Goal: Information Seeking & Learning: Learn about a topic

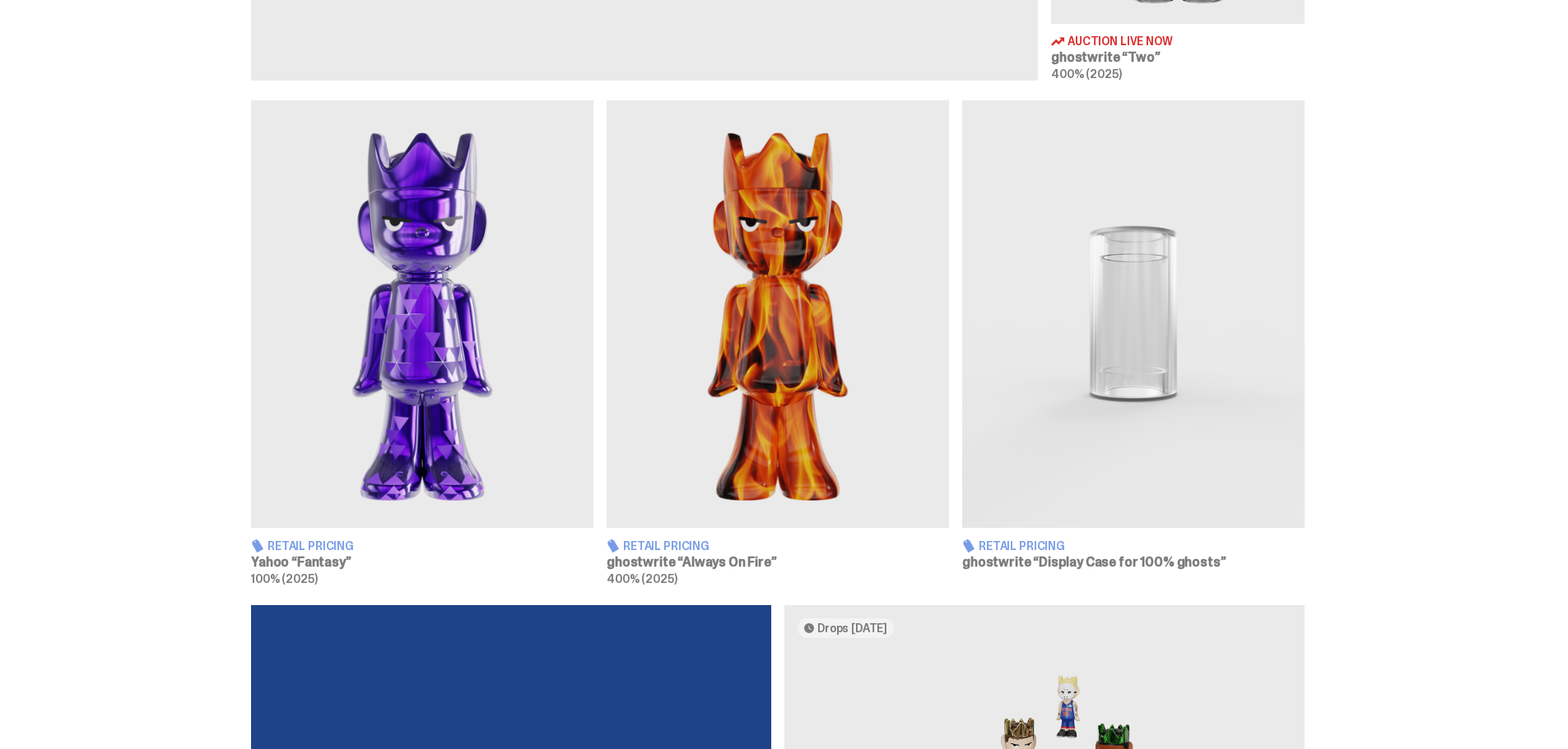
scroll to position [822, 0]
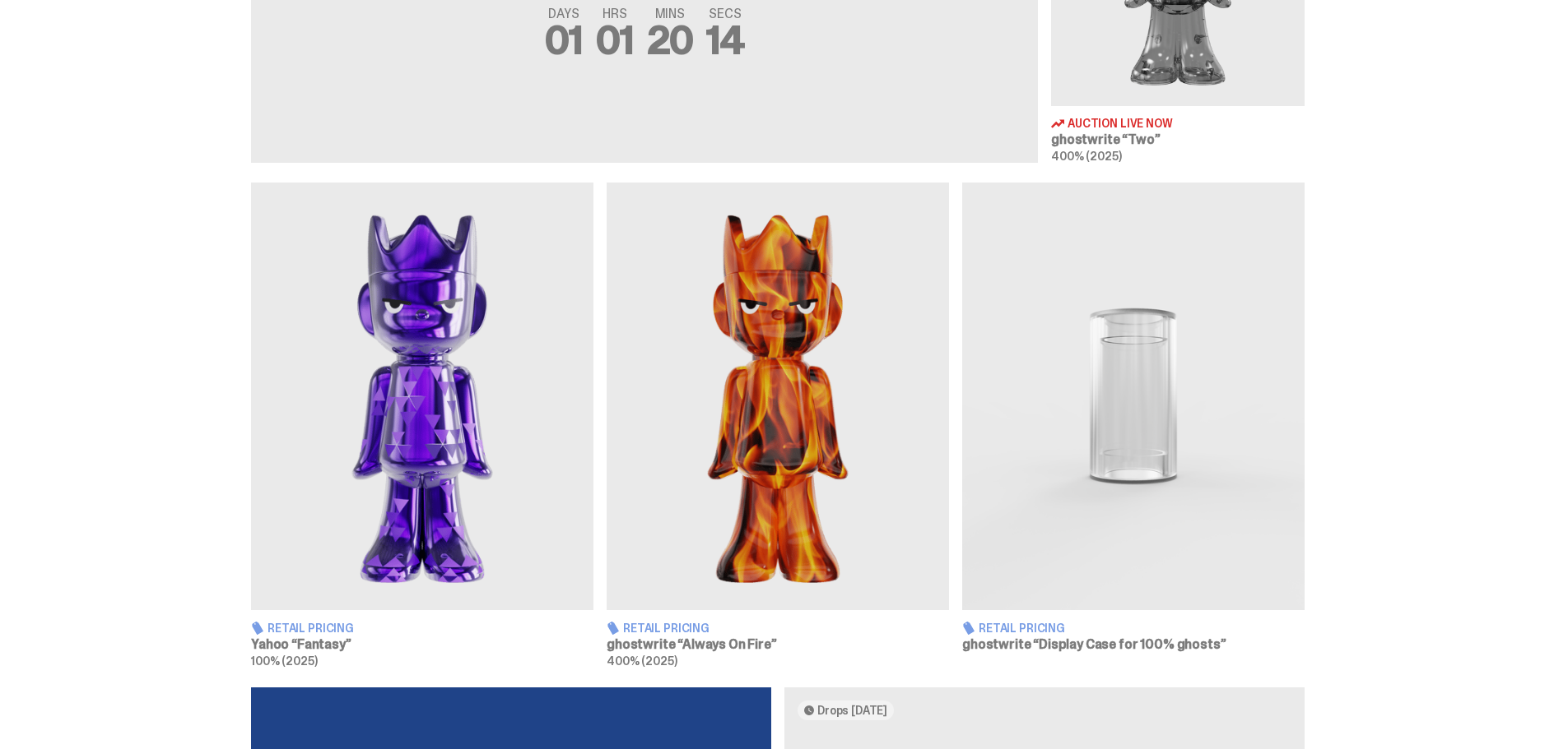
click at [838, 406] on img at bounding box center [778, 396] width 342 height 428
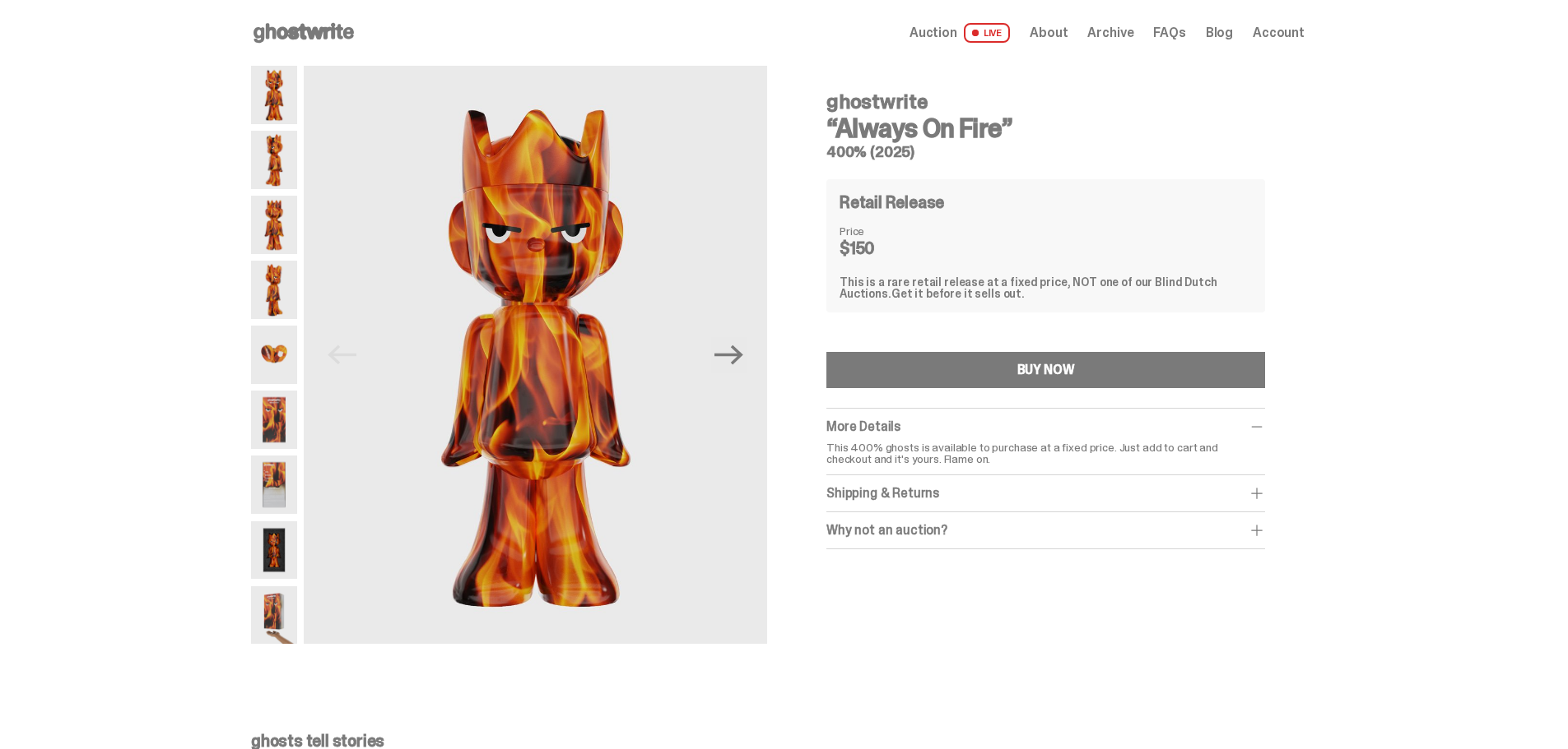
click at [283, 613] on img at bounding box center [273, 615] width 46 height 59
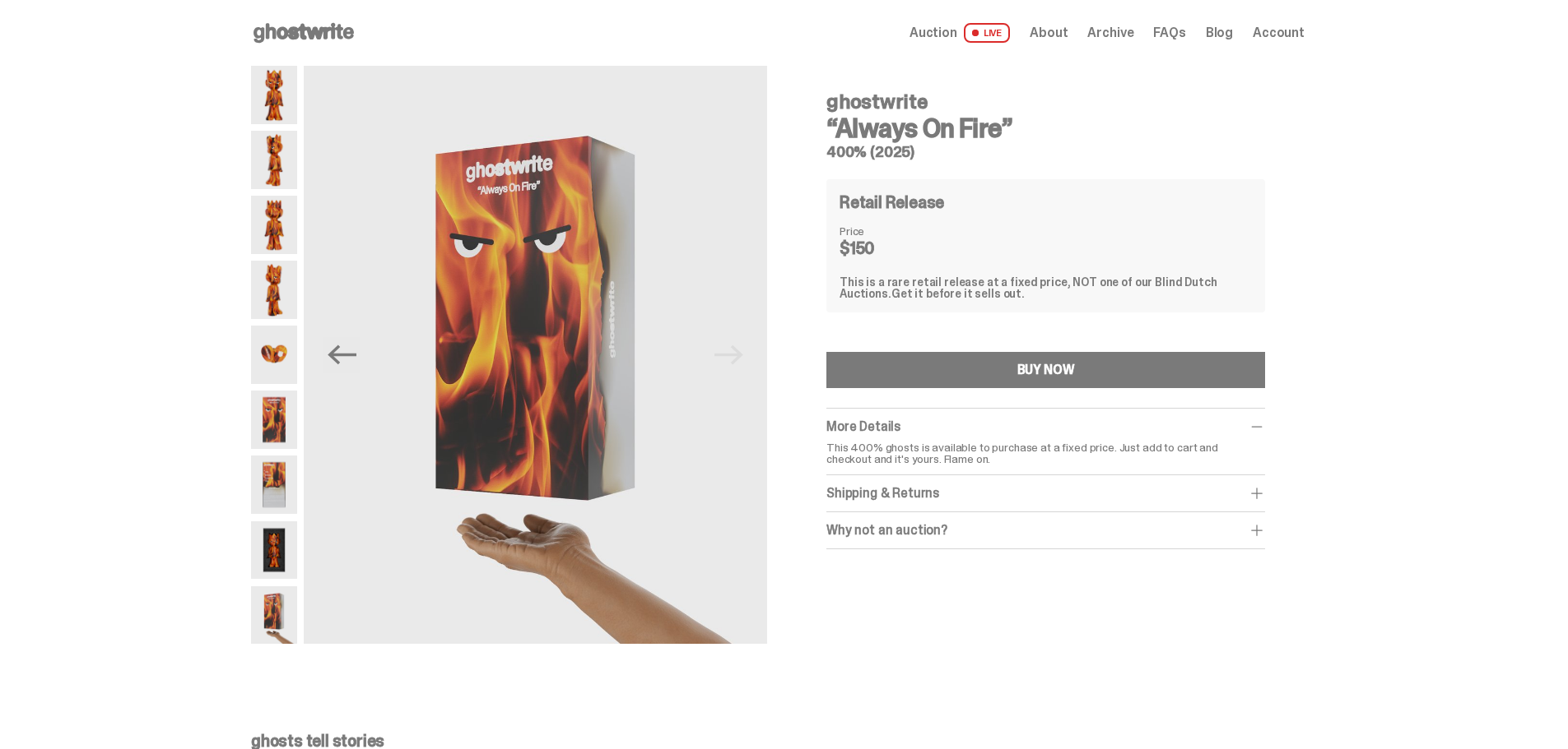
click at [299, 31] on use at bounding box center [303, 33] width 101 height 20
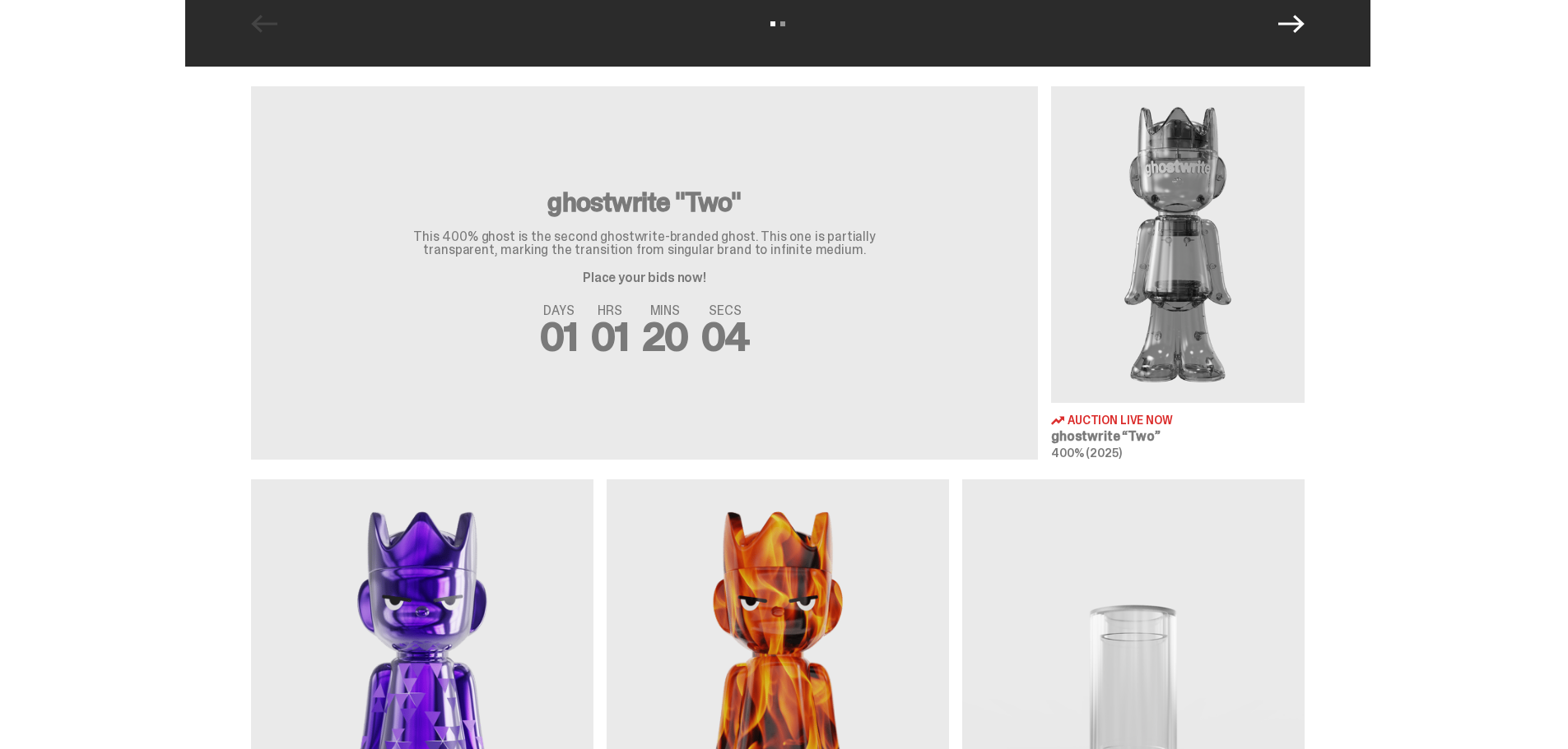
scroll to position [658, 0]
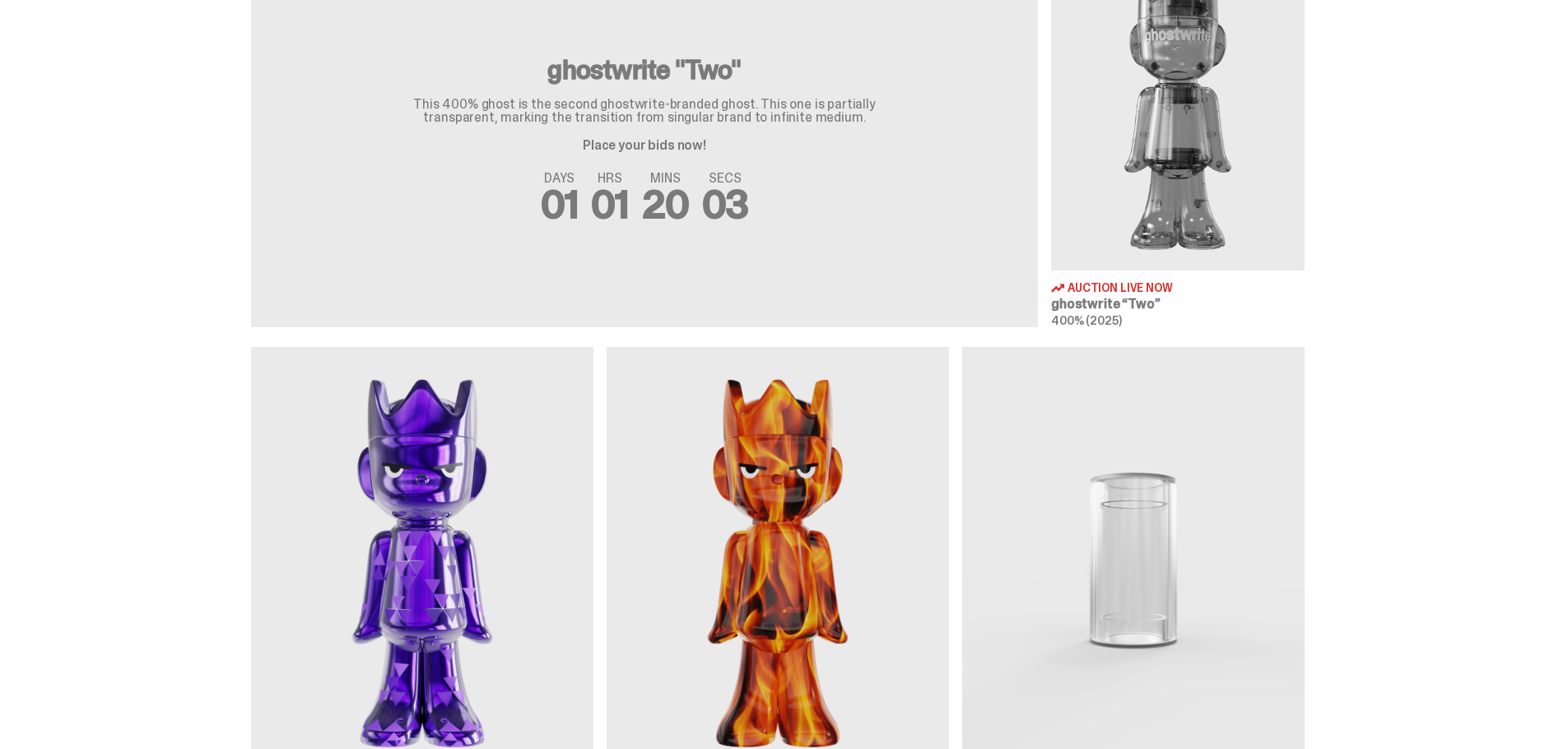
click at [478, 517] on img at bounding box center [422, 561] width 342 height 428
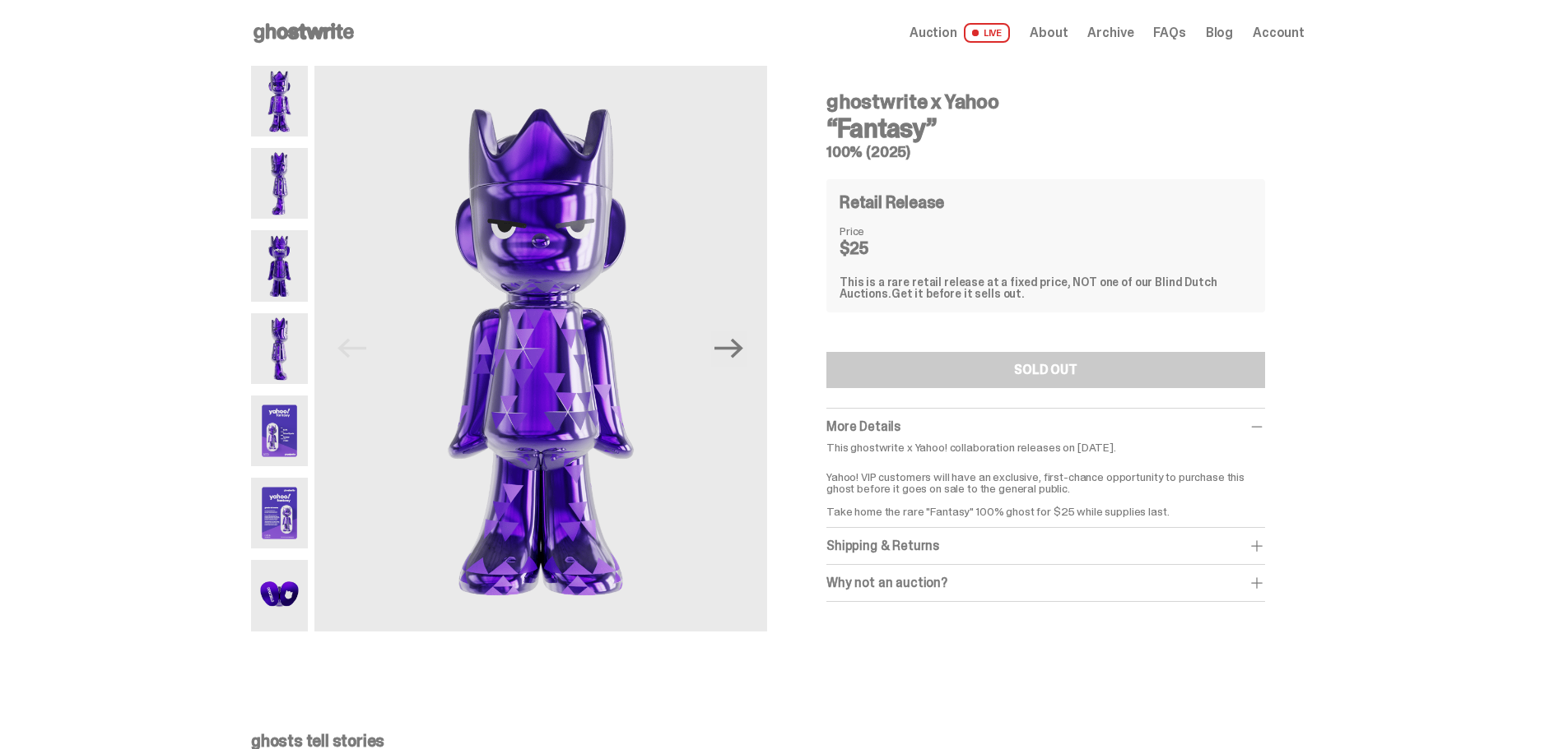
click at [281, 414] on img at bounding box center [279, 431] width 57 height 71
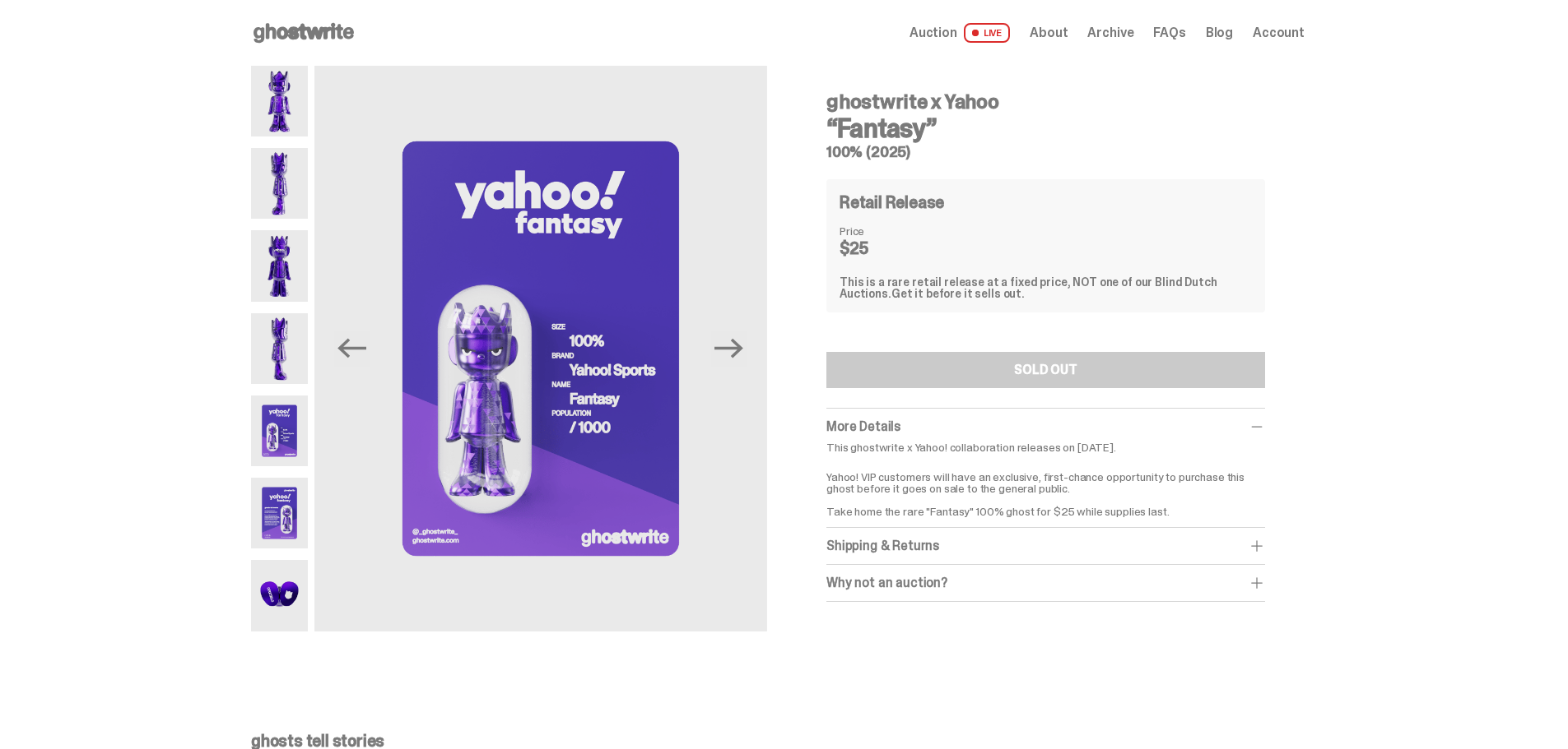
click at [287, 583] on img at bounding box center [279, 595] width 57 height 71
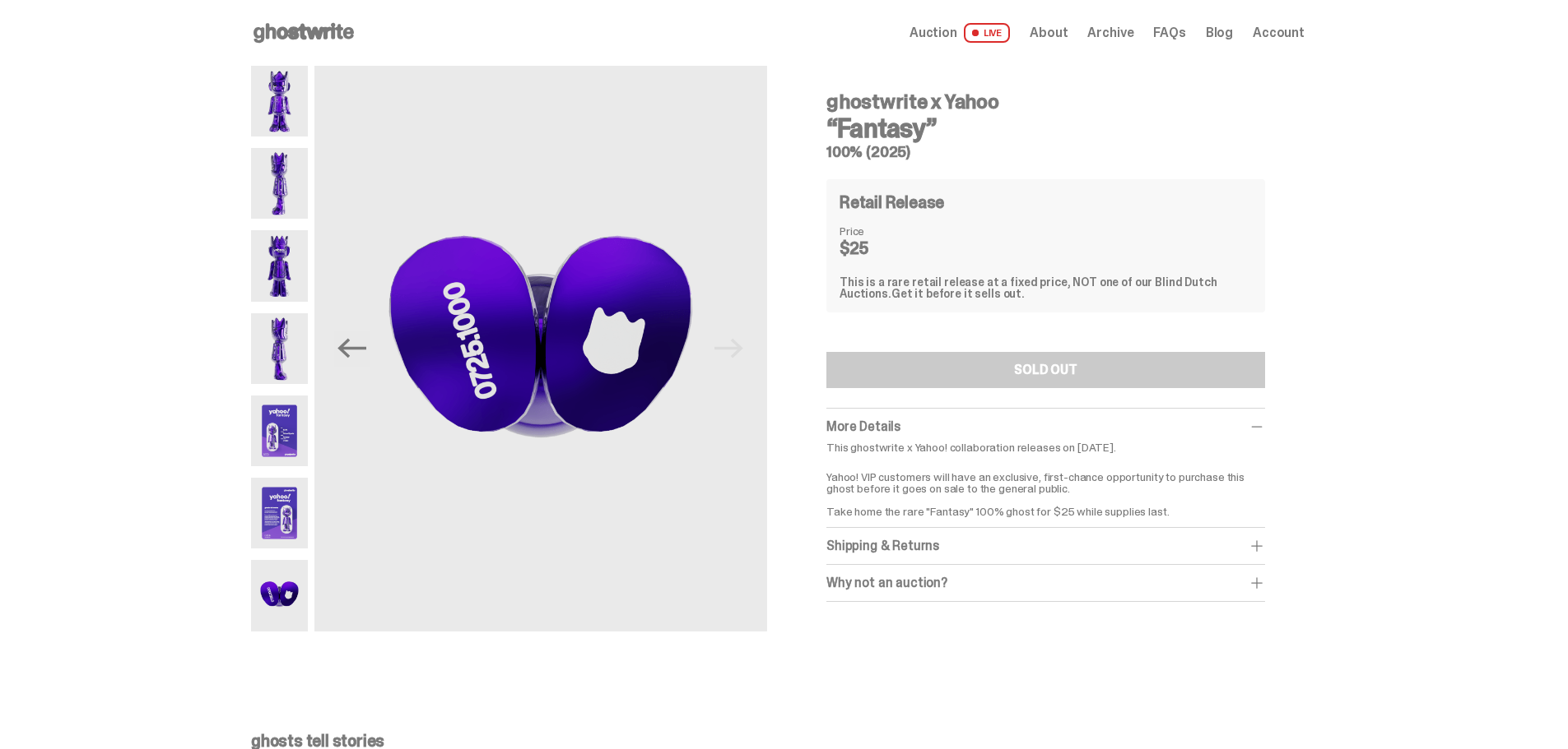
click at [307, 92] on img at bounding box center [279, 100] width 57 height 71
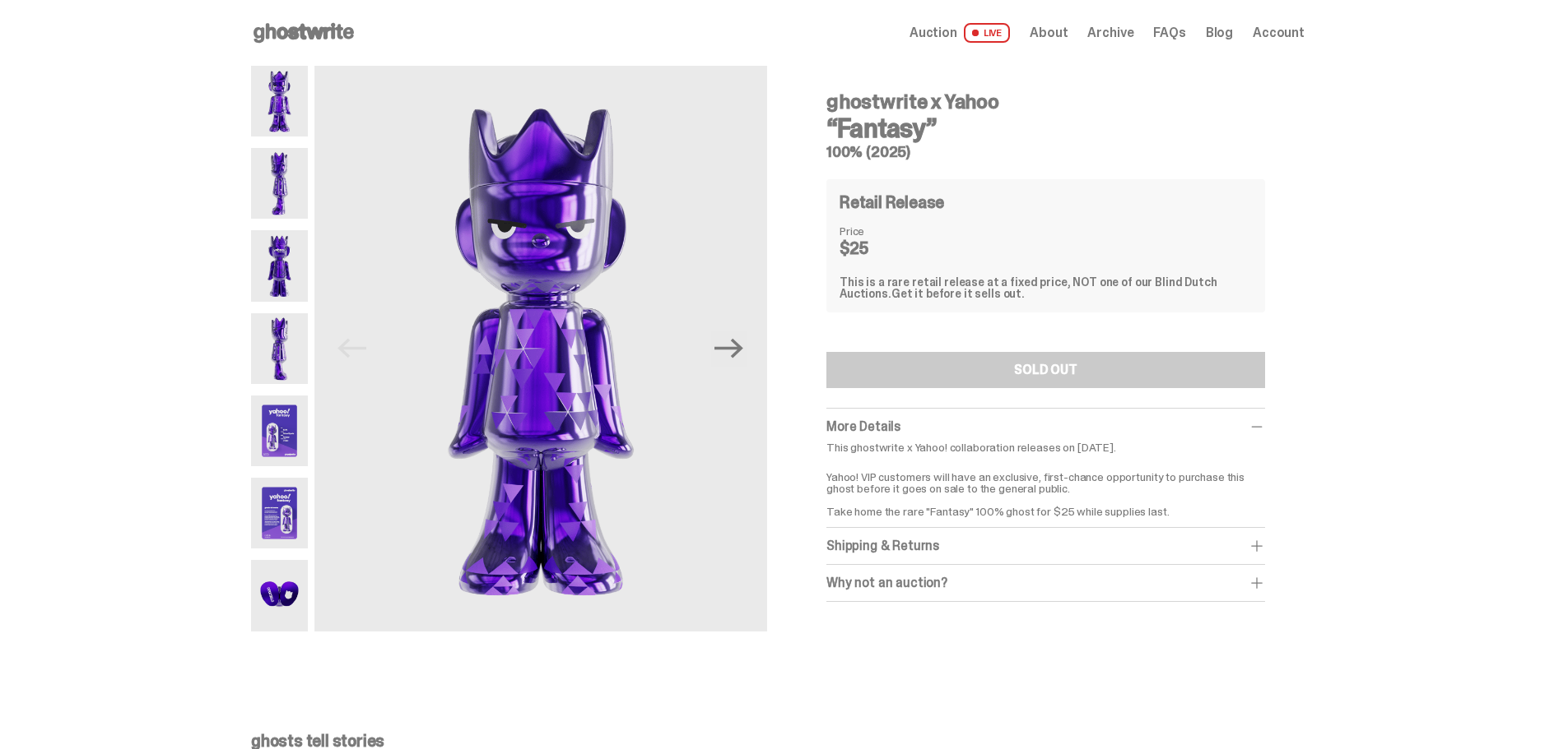
click at [287, 198] on img at bounding box center [279, 183] width 57 height 71
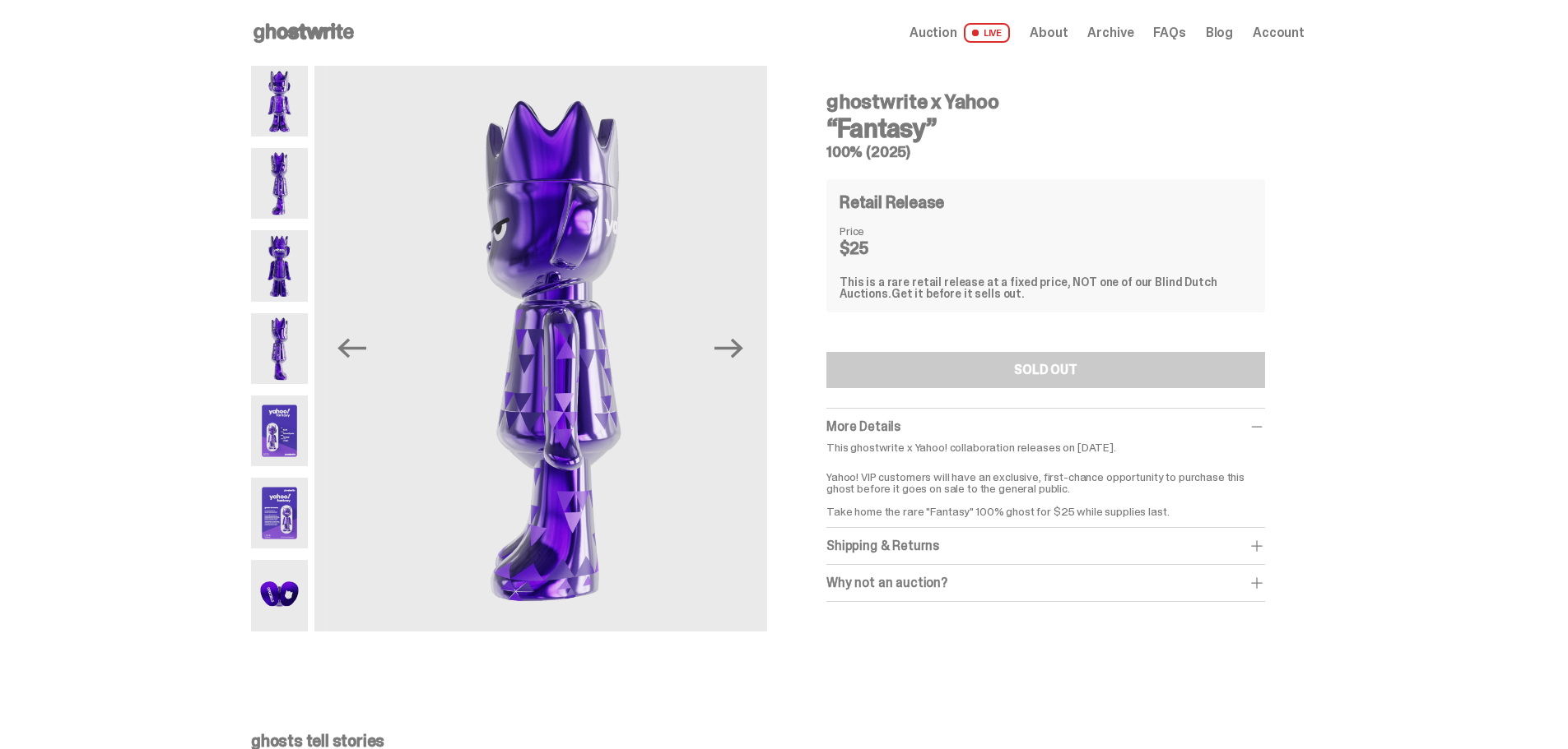
click at [278, 258] on img at bounding box center [279, 265] width 57 height 71
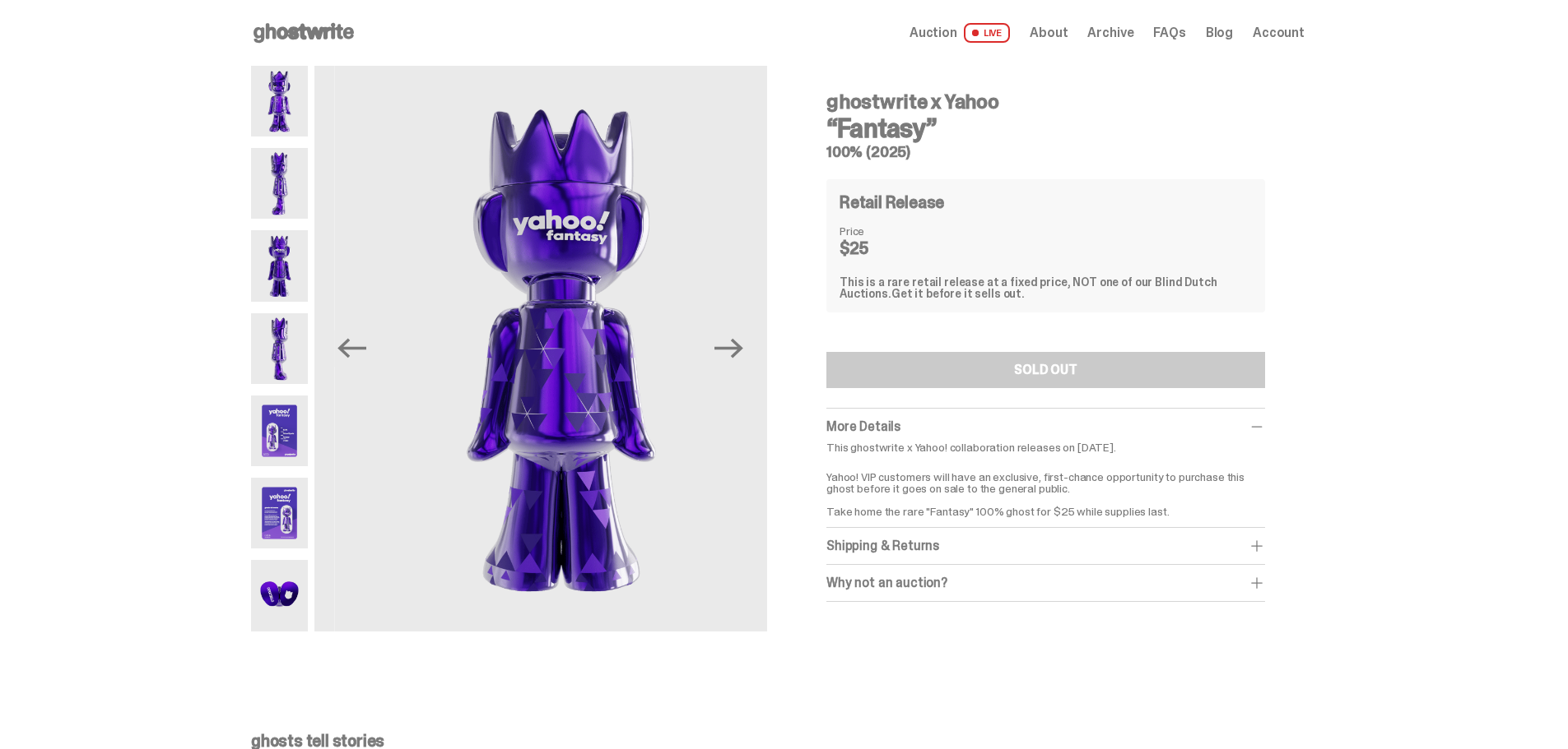
click at [287, 344] on img at bounding box center [279, 348] width 57 height 71
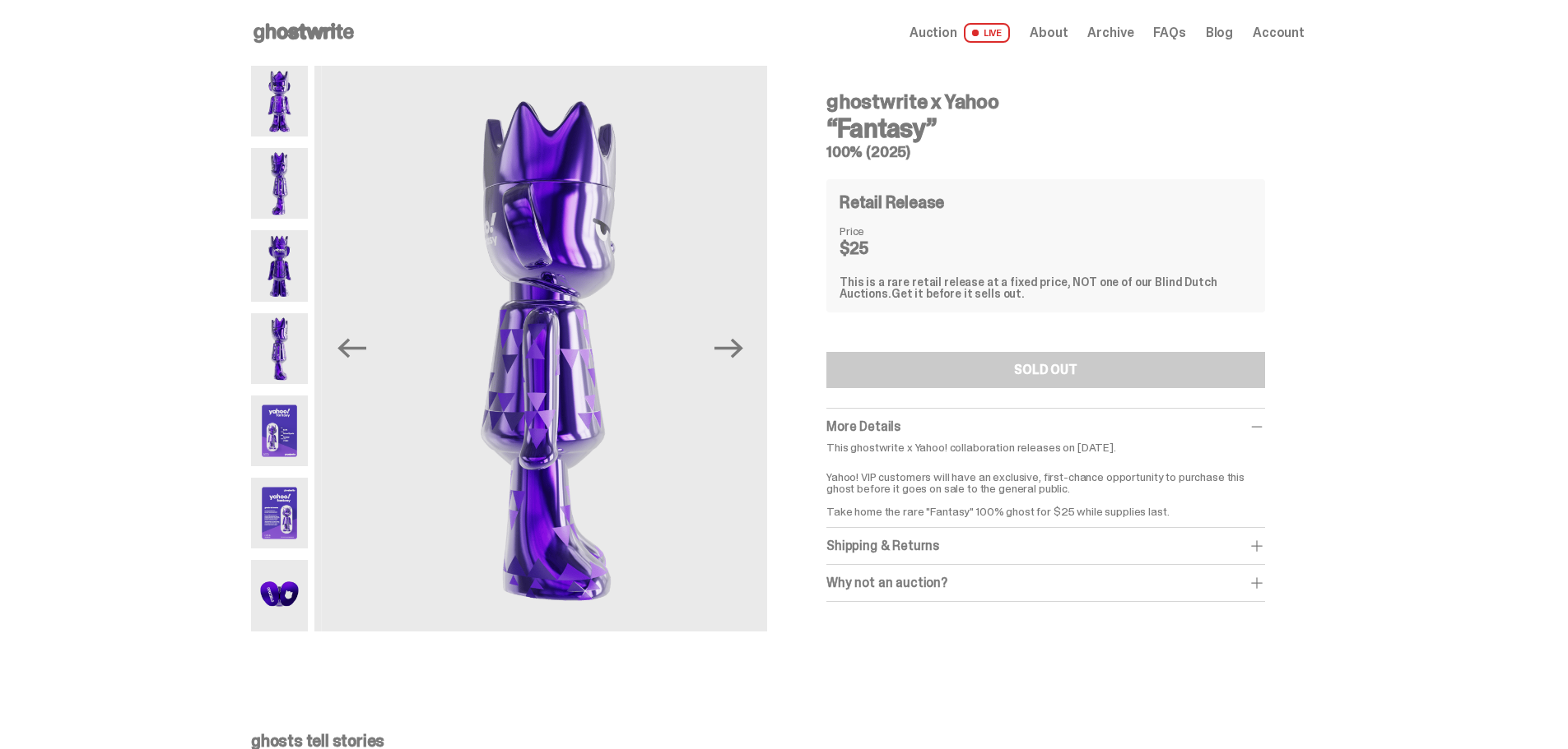
drag, startPoint x: 298, startPoint y: 430, endPoint x: 294, endPoint y: 473, distance: 43.2
click at [298, 431] on img at bounding box center [279, 431] width 57 height 71
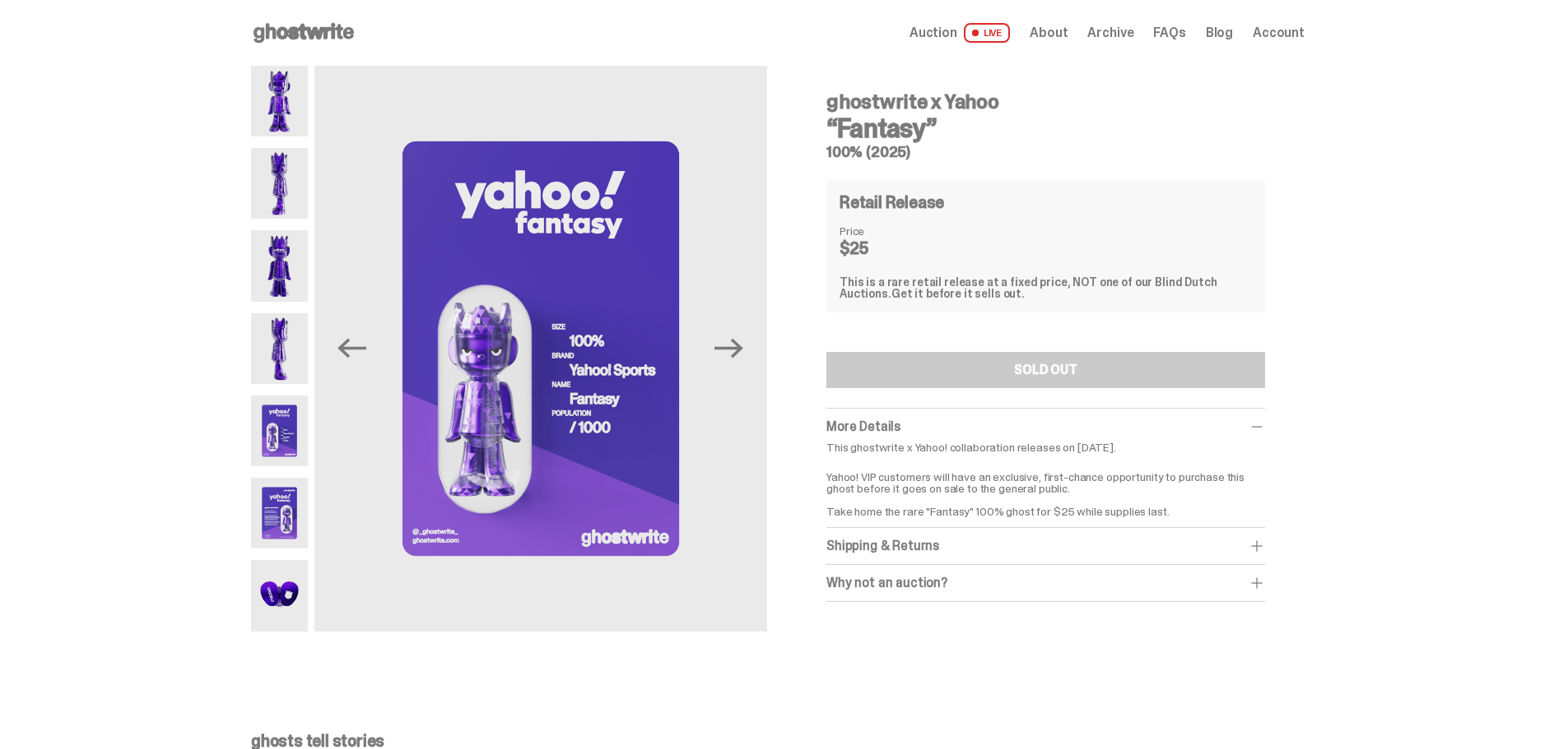
click at [291, 584] on img at bounding box center [279, 595] width 57 height 71
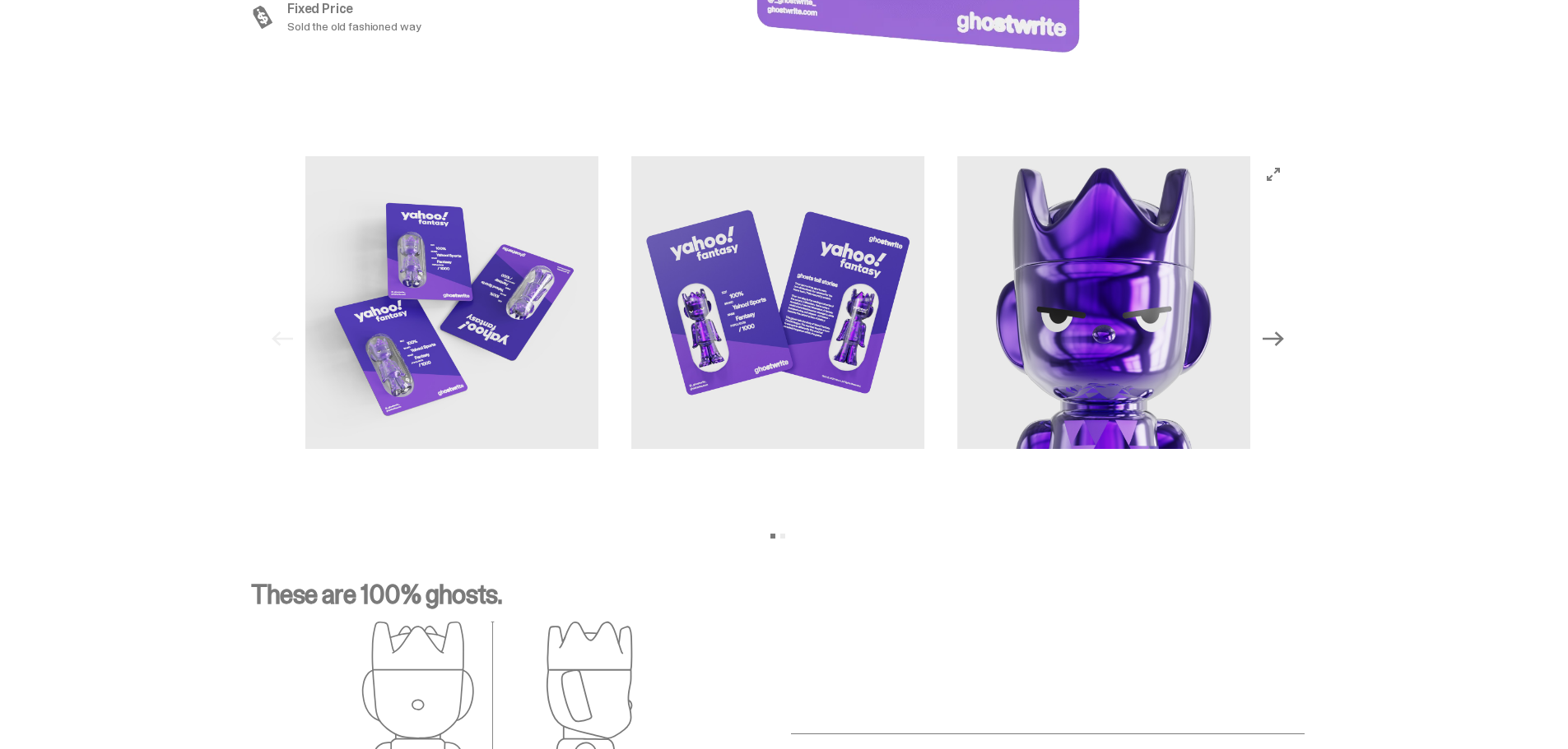
scroll to position [1645, 0]
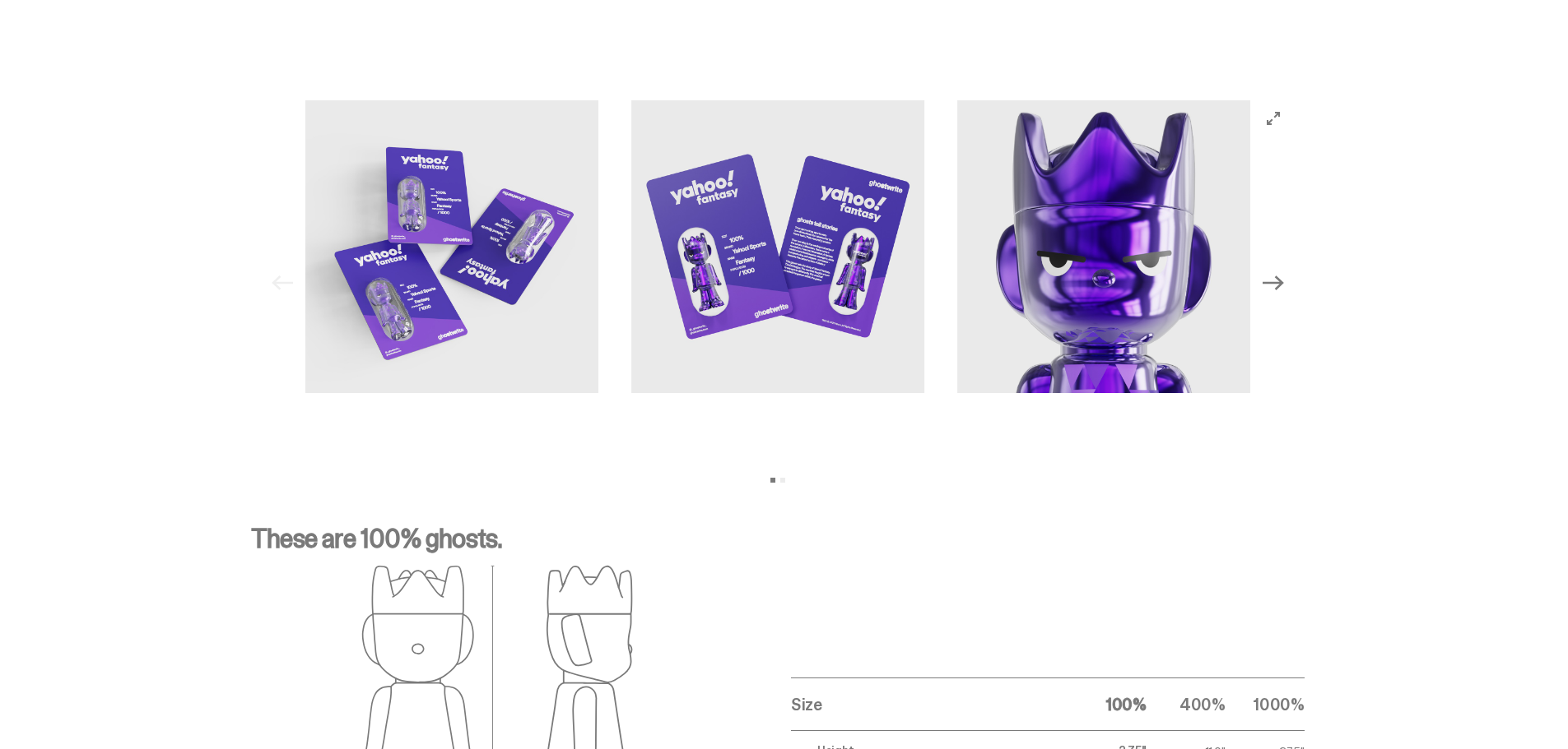
click at [1284, 281] on icon "Next" at bounding box center [1273, 283] width 21 height 21
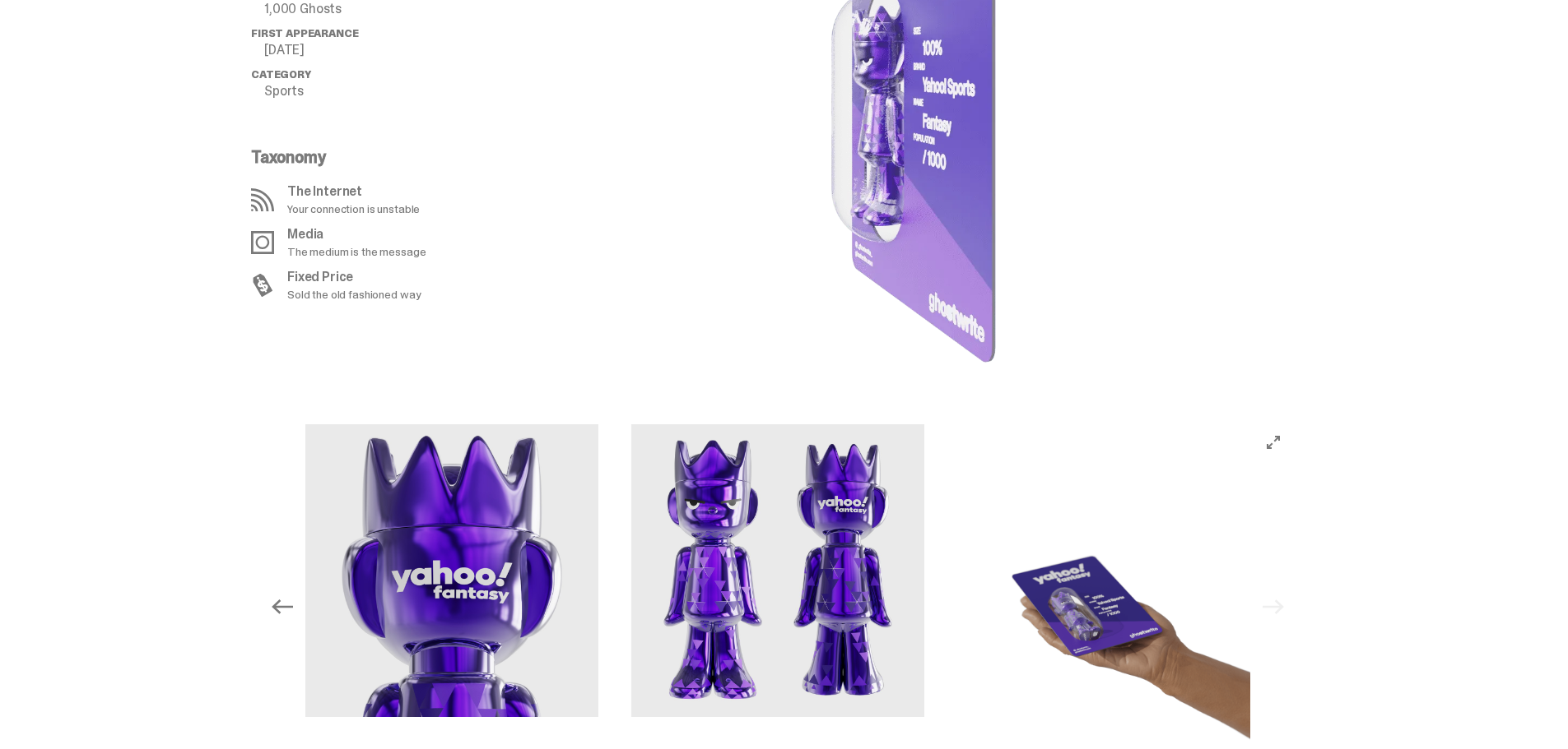
scroll to position [1563, 0]
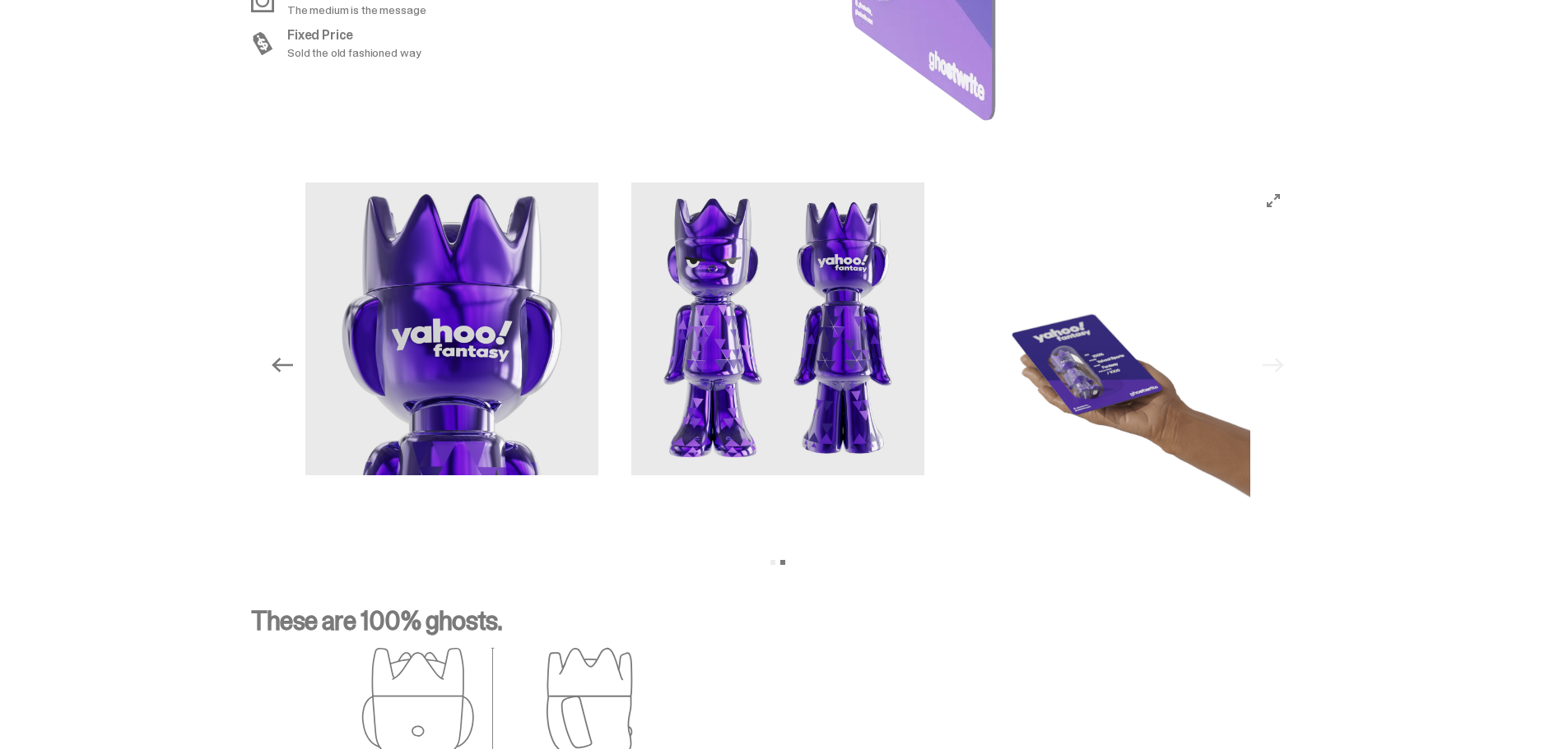
click at [284, 367] on icon "Previous" at bounding box center [282, 366] width 21 height 21
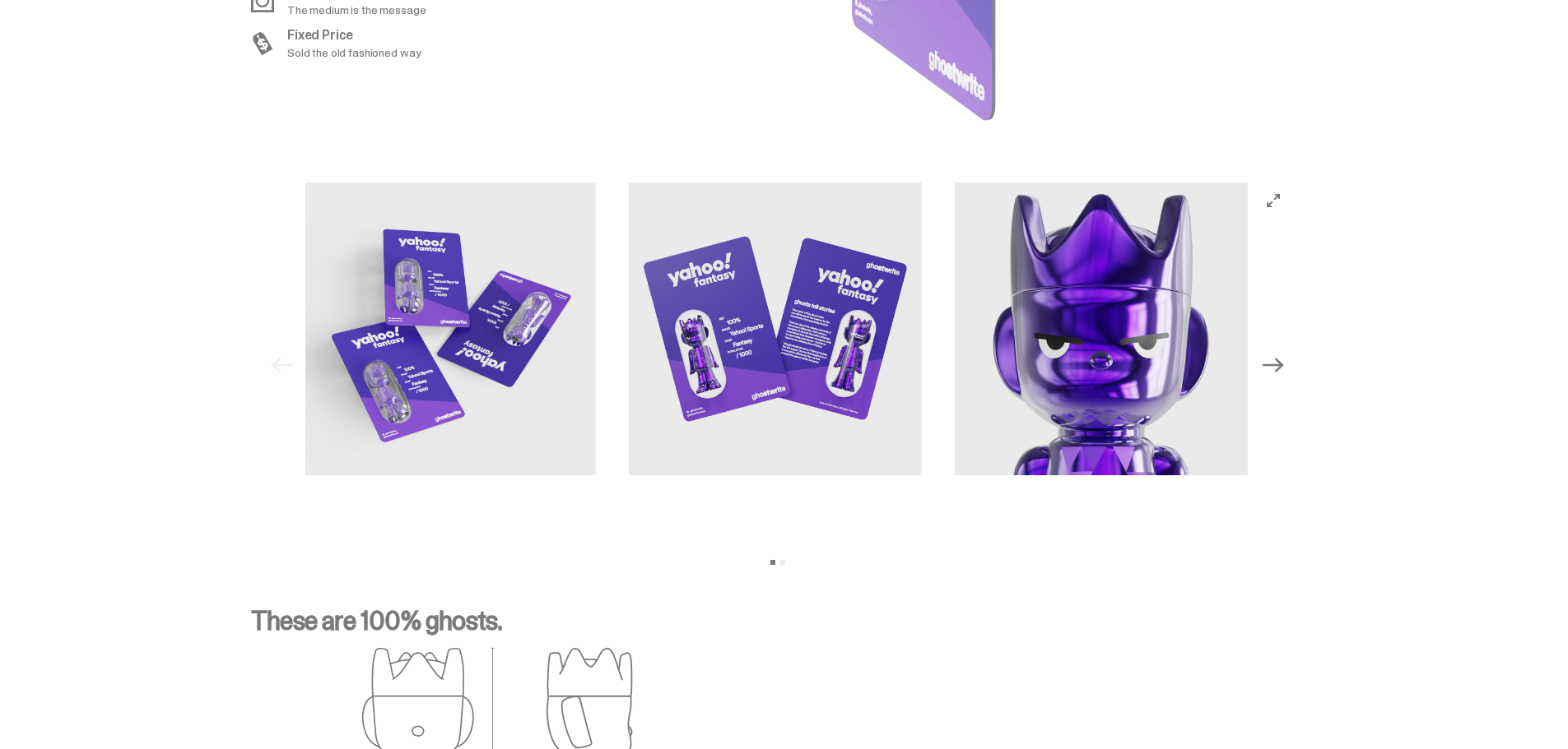
click at [284, 367] on div "Previous Next View slide 1 View slide 2" at bounding box center [778, 365] width 1027 height 366
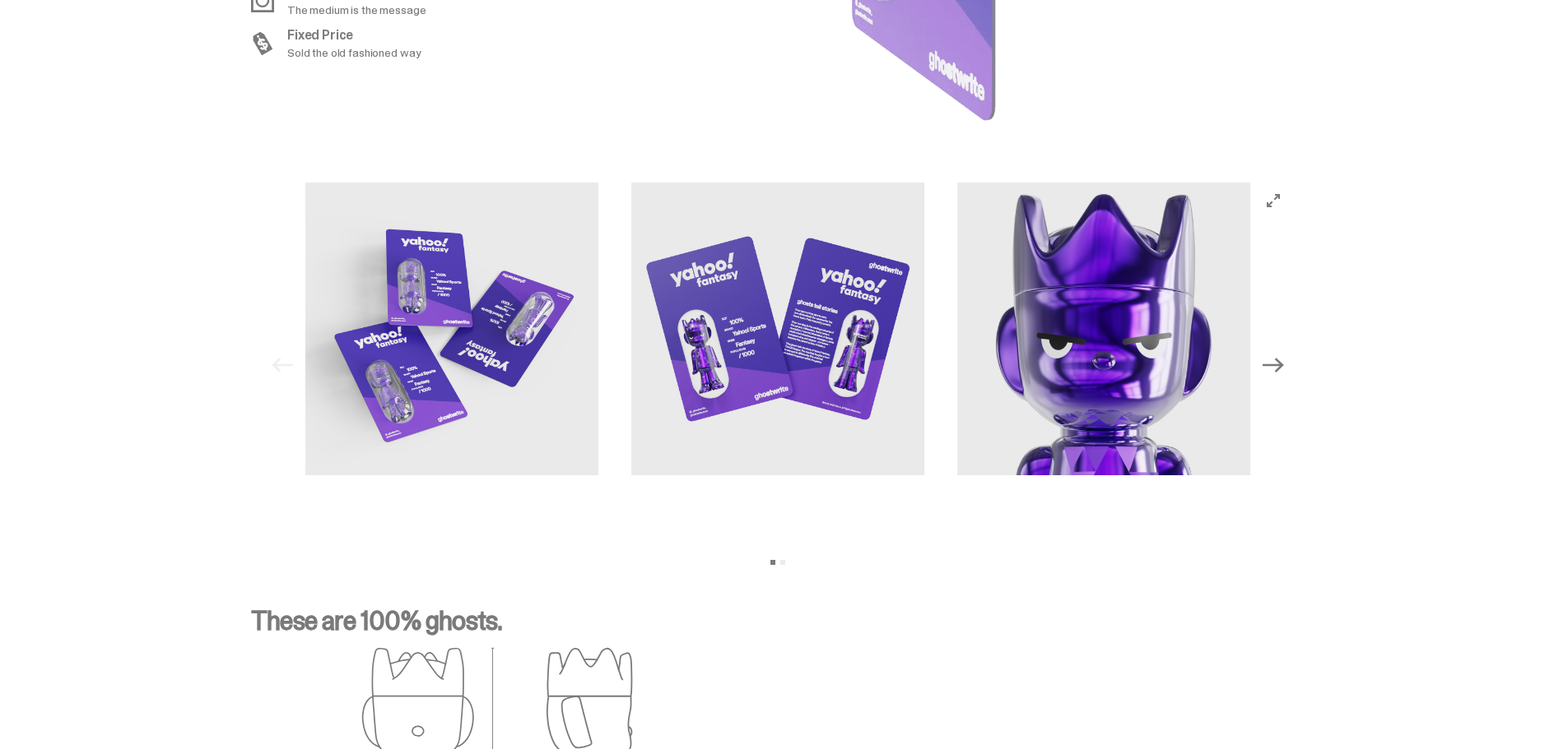
click at [1285, 378] on button "Next" at bounding box center [1272, 365] width 36 height 36
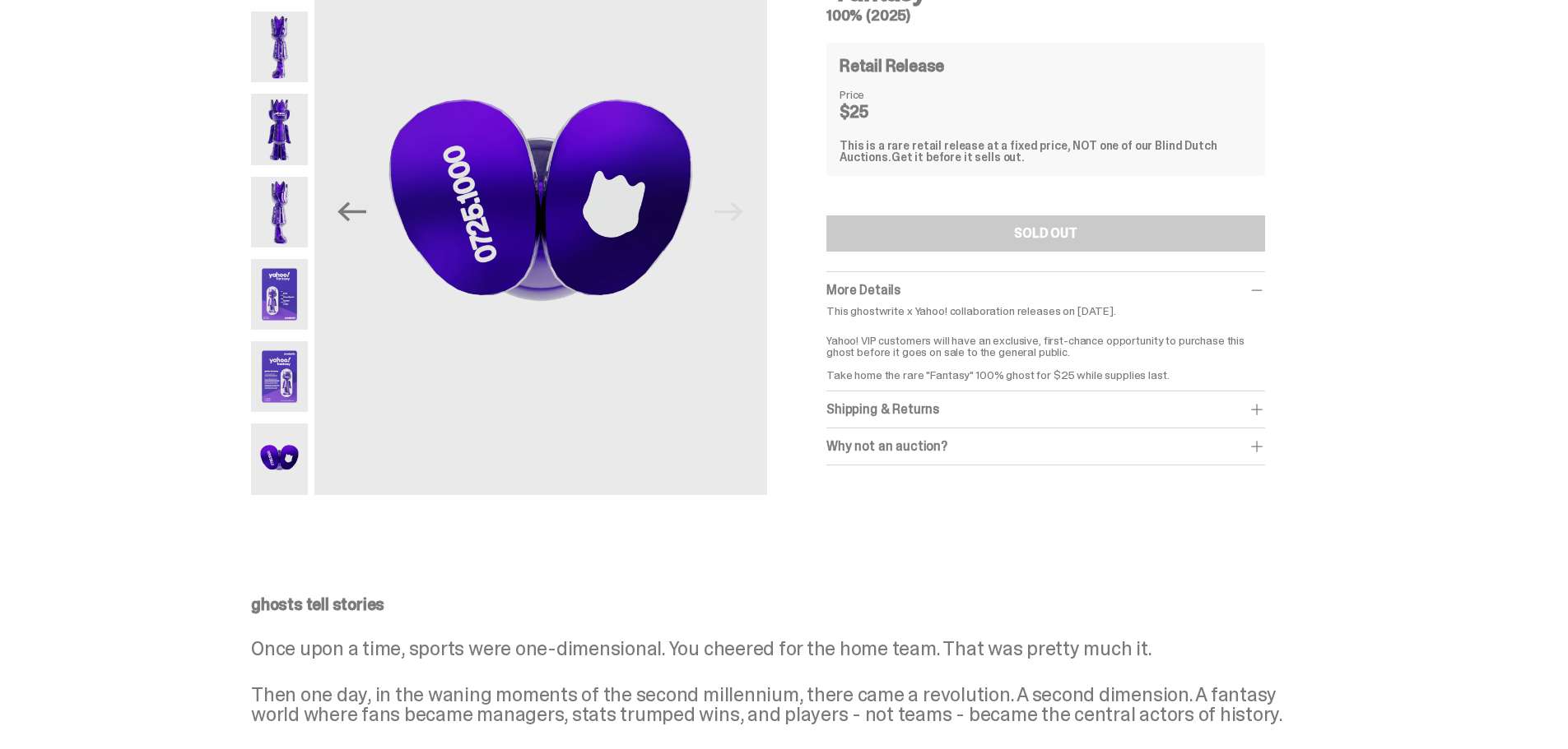
scroll to position [0, 0]
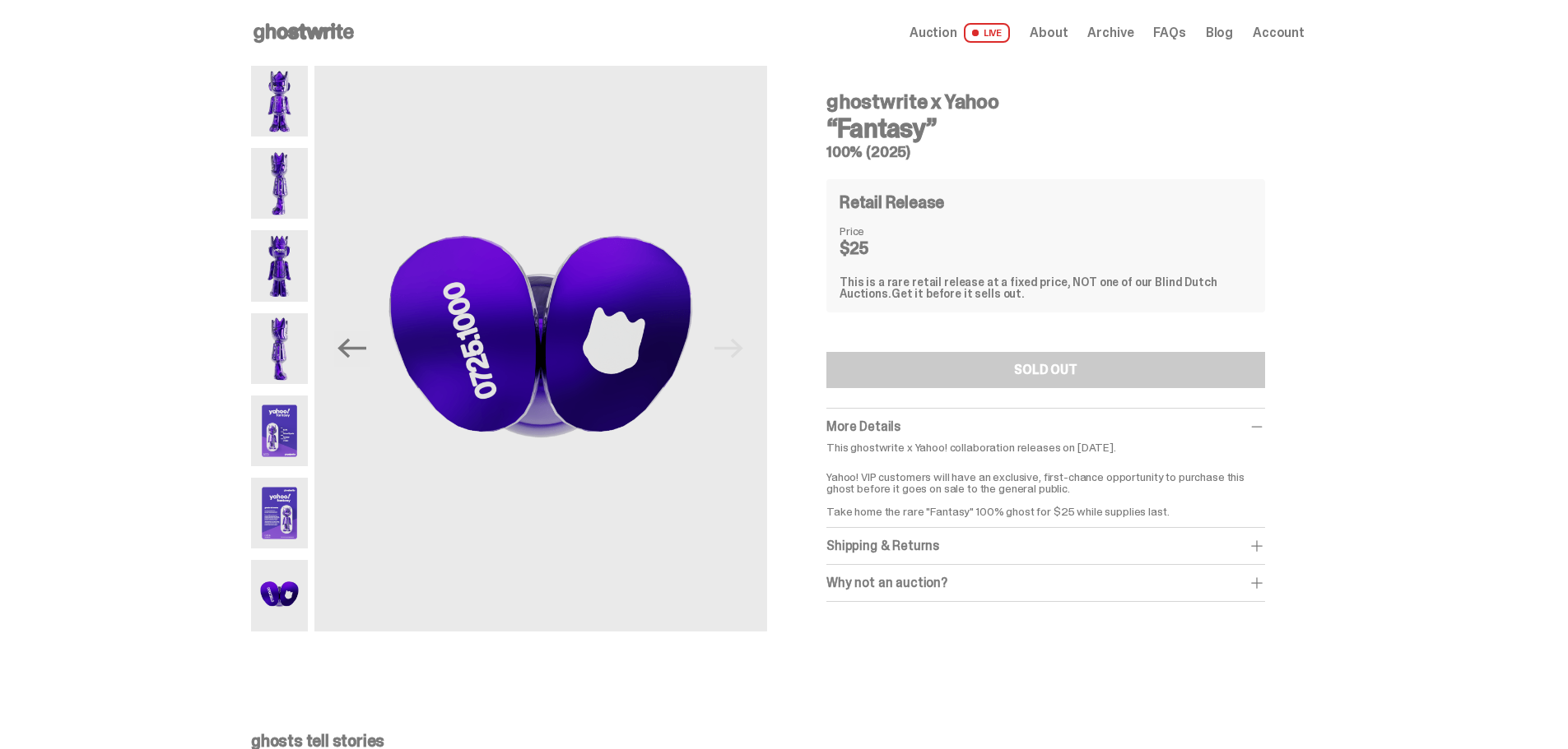
click at [286, 35] on use at bounding box center [303, 33] width 101 height 20
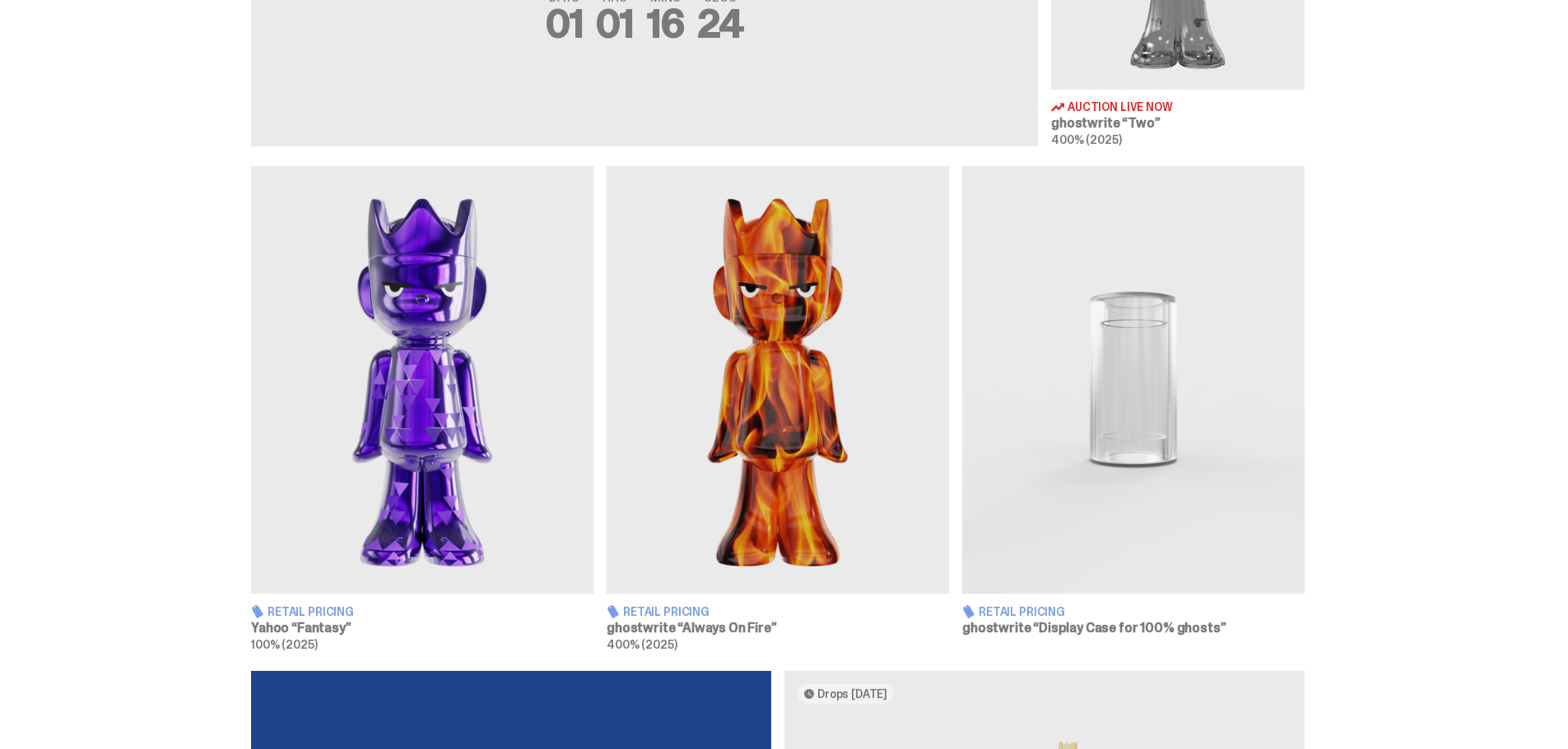
scroll to position [905, 0]
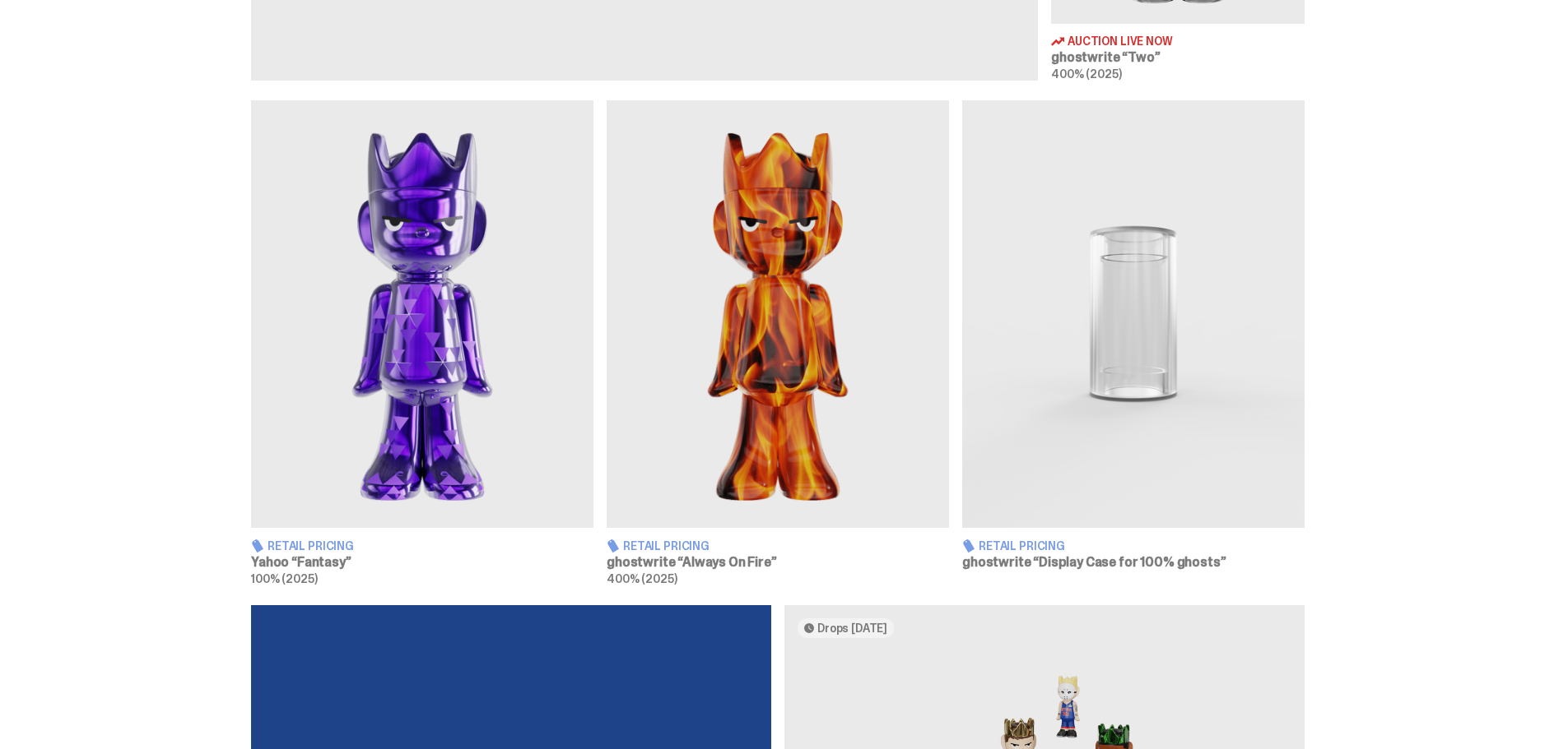
click at [500, 431] on img at bounding box center [422, 314] width 342 height 428
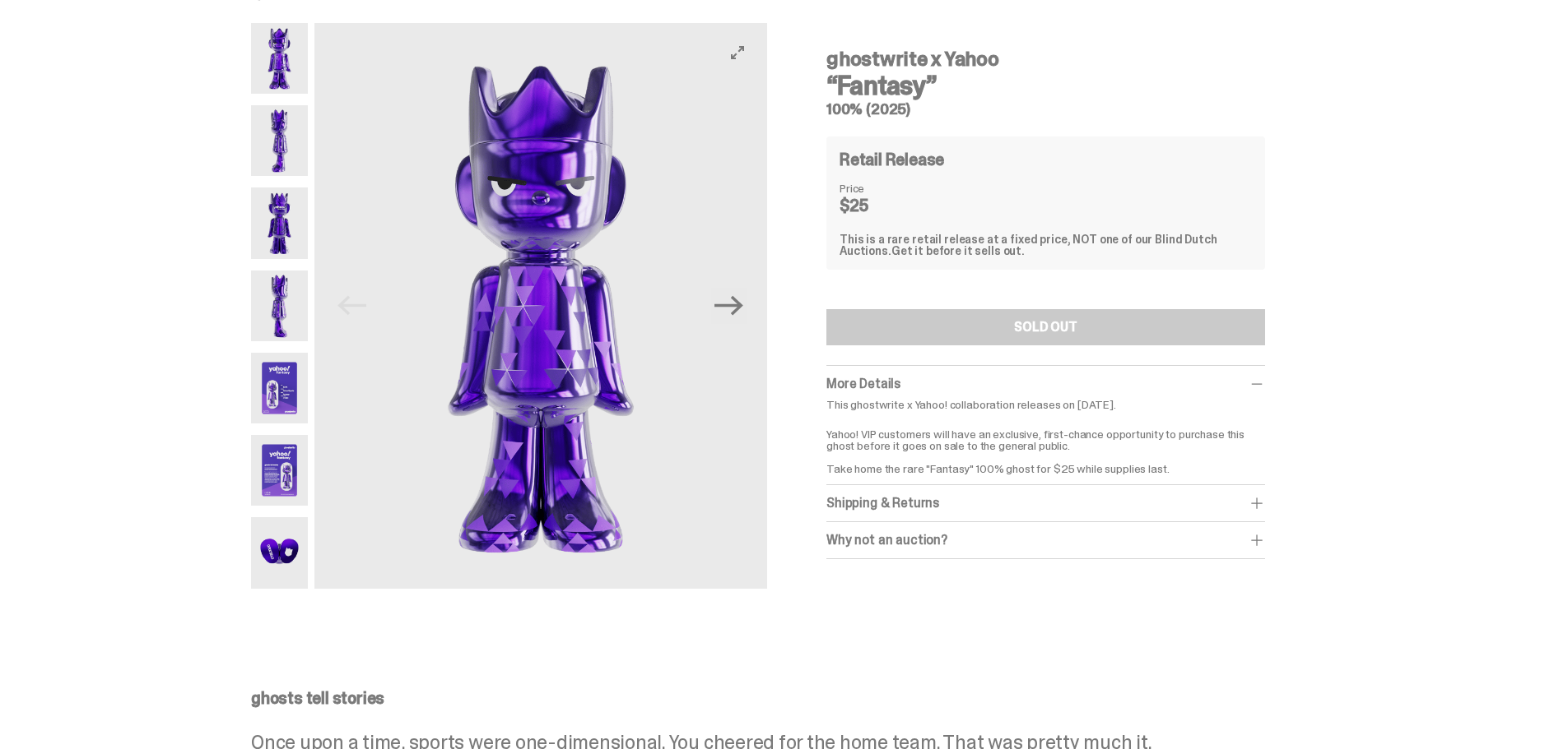
scroll to position [82, 0]
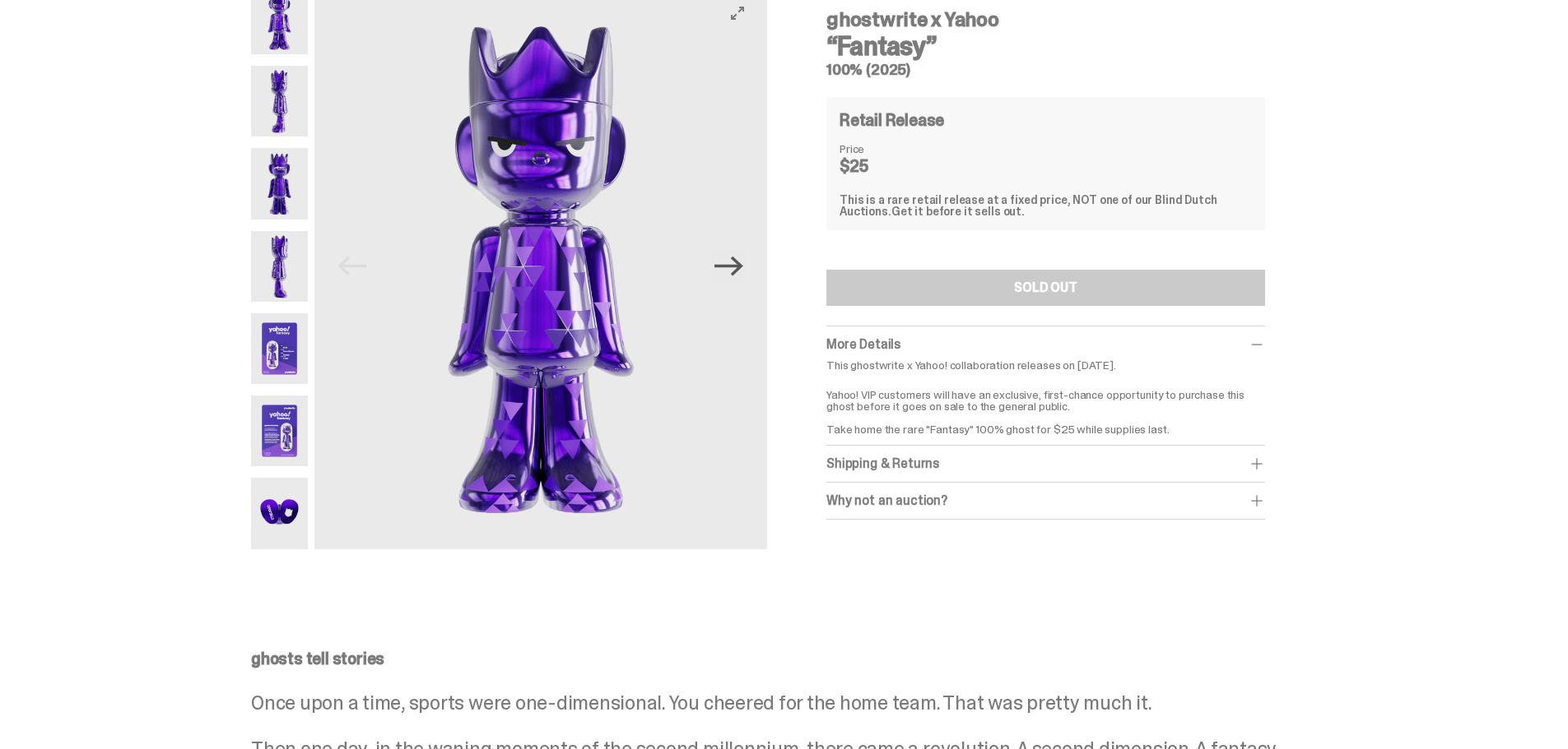
click at [744, 267] on icon "Next" at bounding box center [729, 266] width 29 height 20
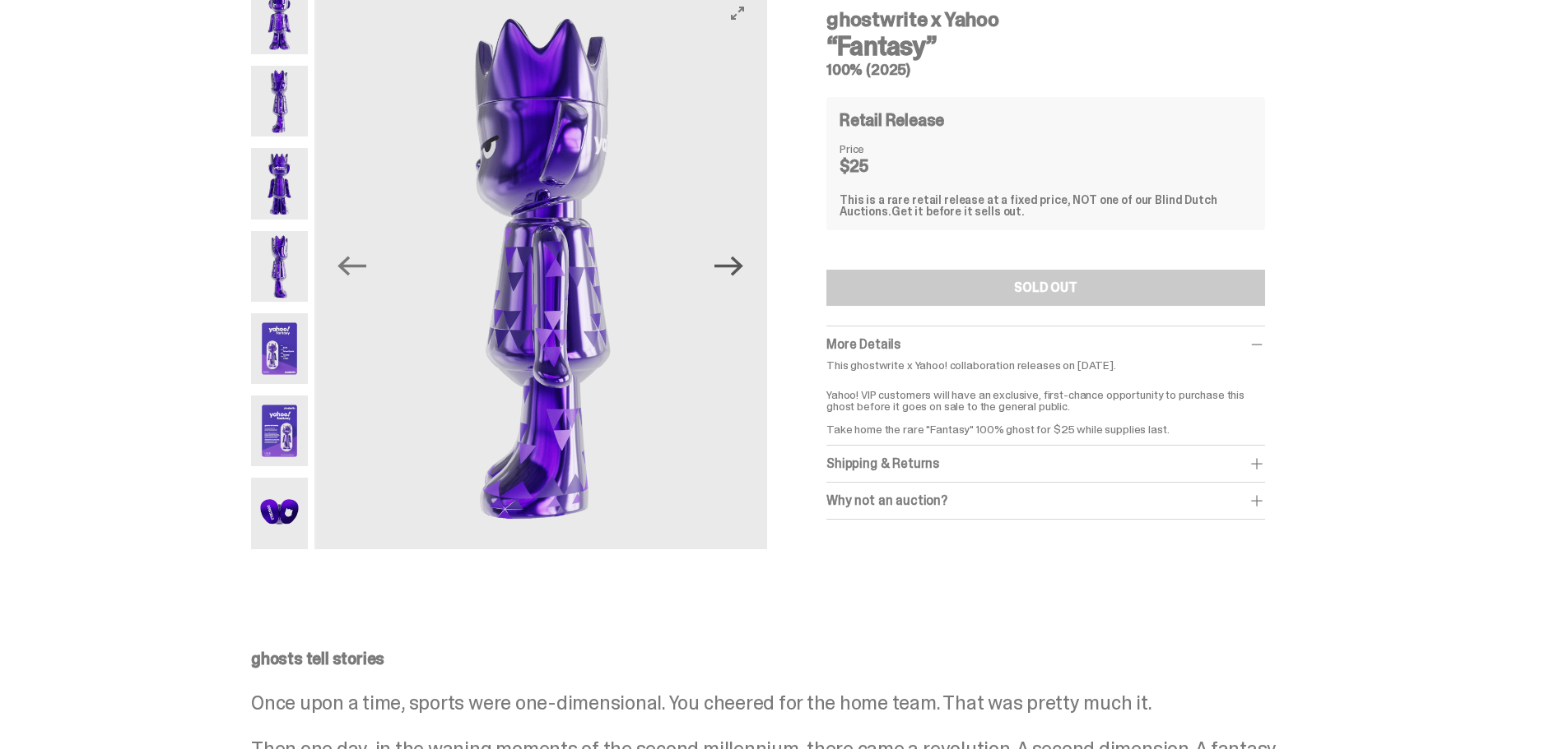
click at [744, 268] on icon "Next" at bounding box center [729, 266] width 29 height 20
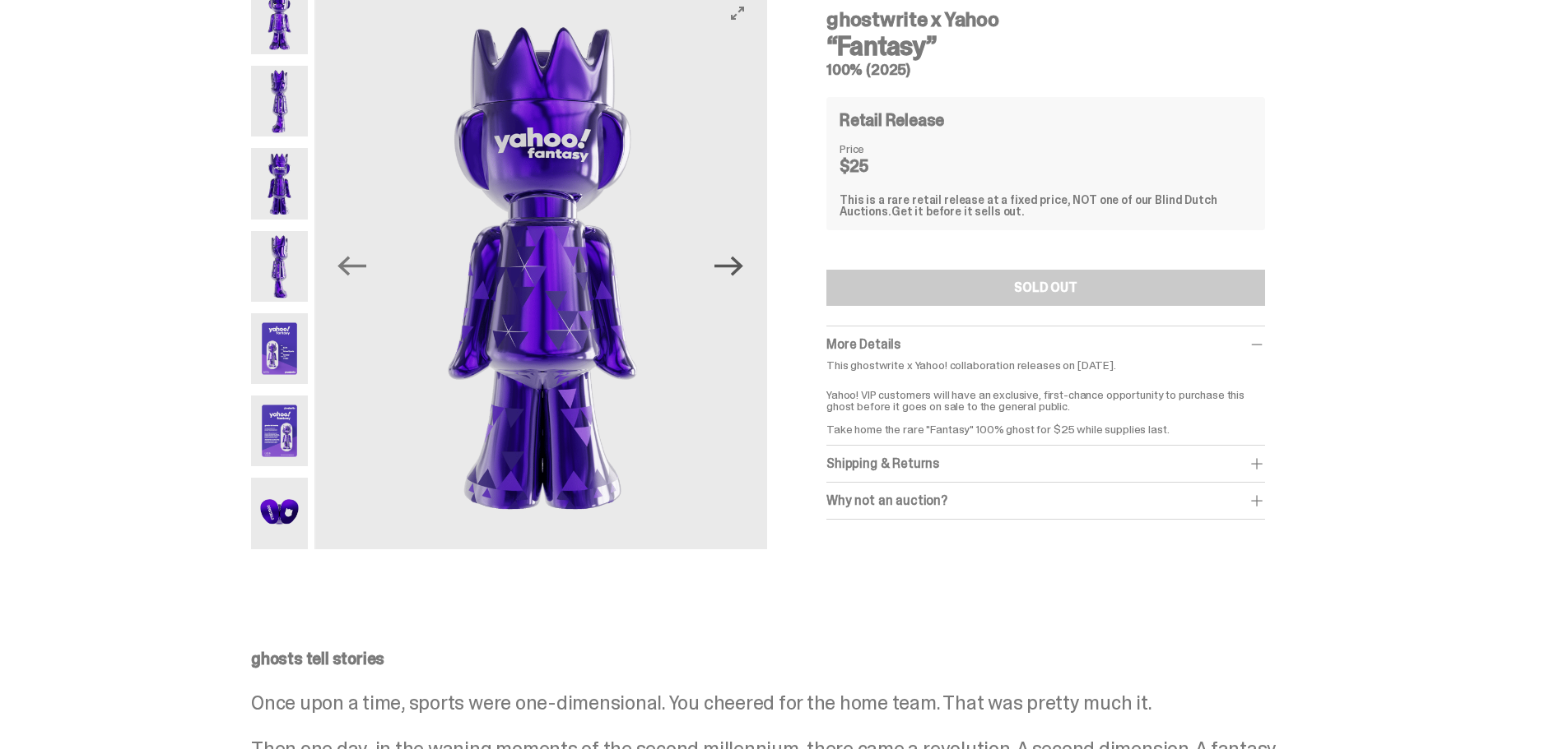
click at [744, 268] on icon "Next" at bounding box center [729, 266] width 29 height 20
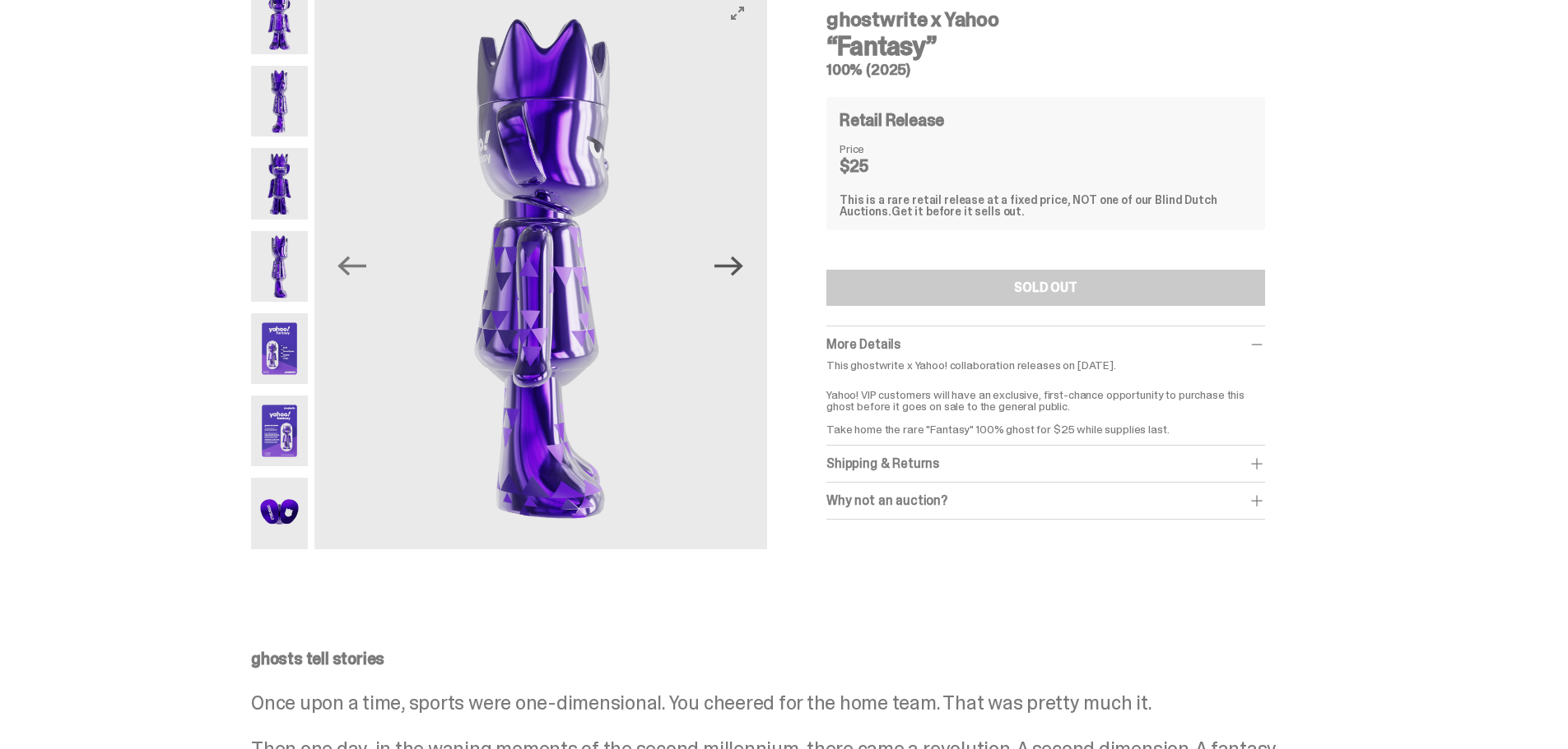
click at [744, 268] on icon "Next" at bounding box center [729, 266] width 29 height 20
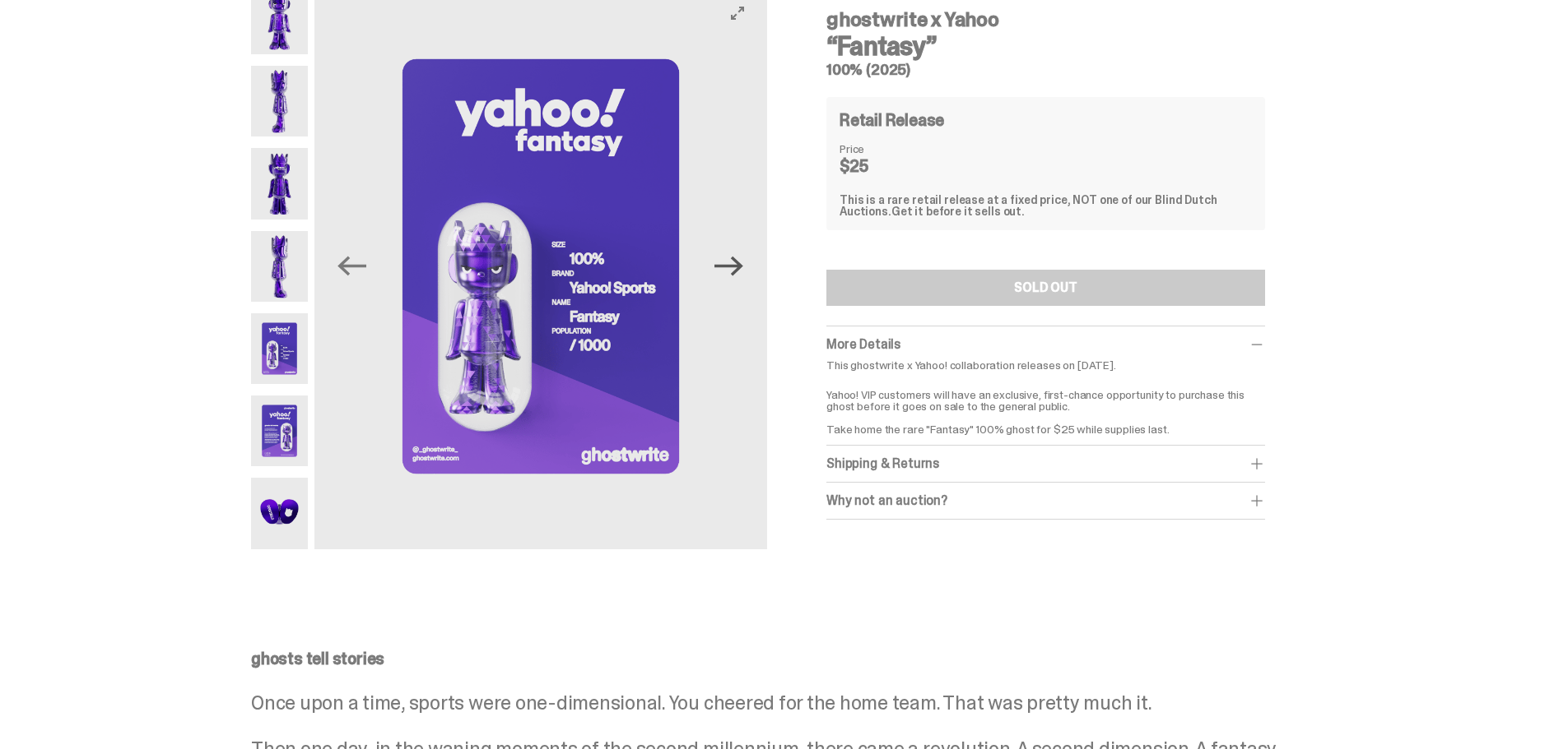
click at [744, 268] on icon "Next" at bounding box center [729, 266] width 29 height 20
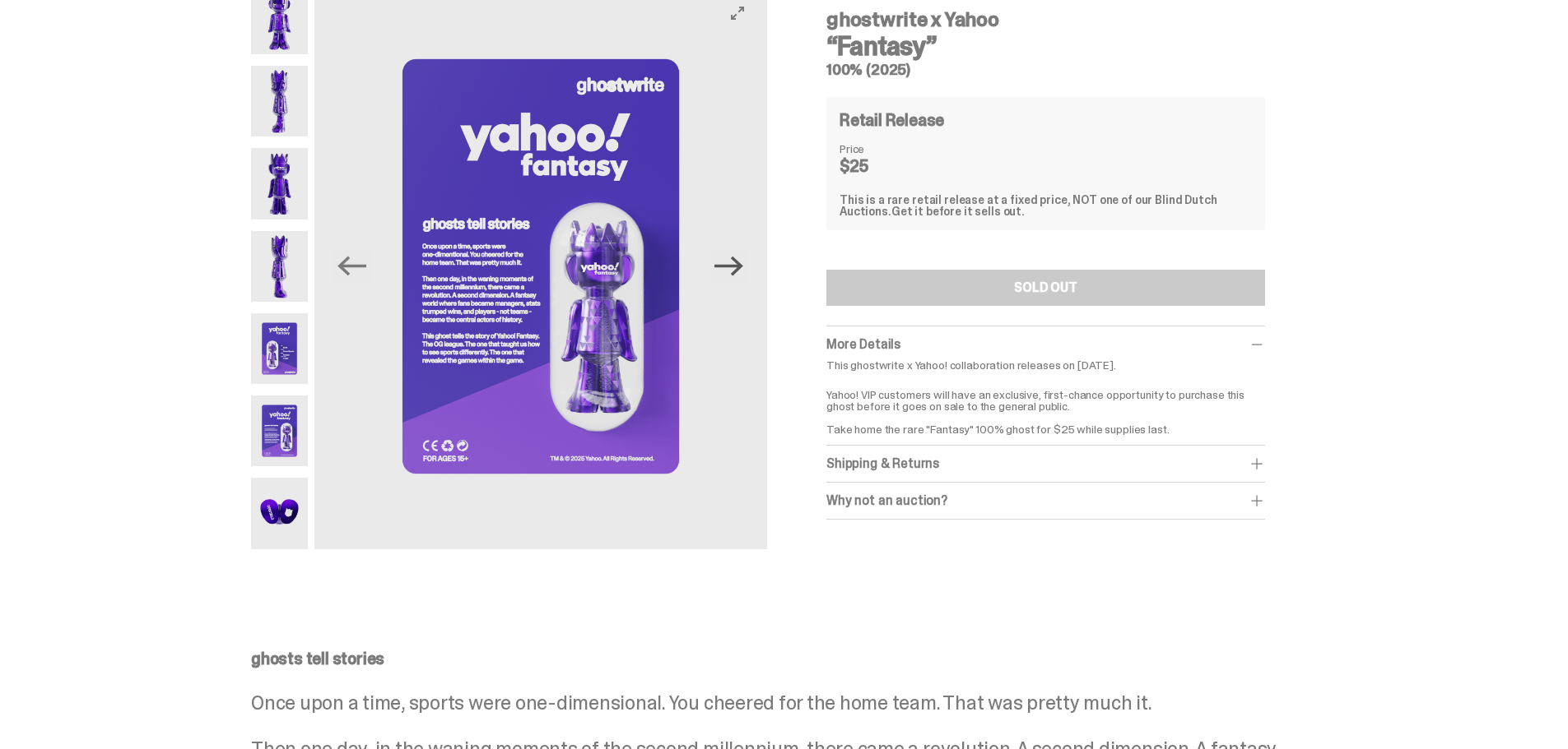
click at [744, 268] on icon "Next" at bounding box center [729, 266] width 29 height 20
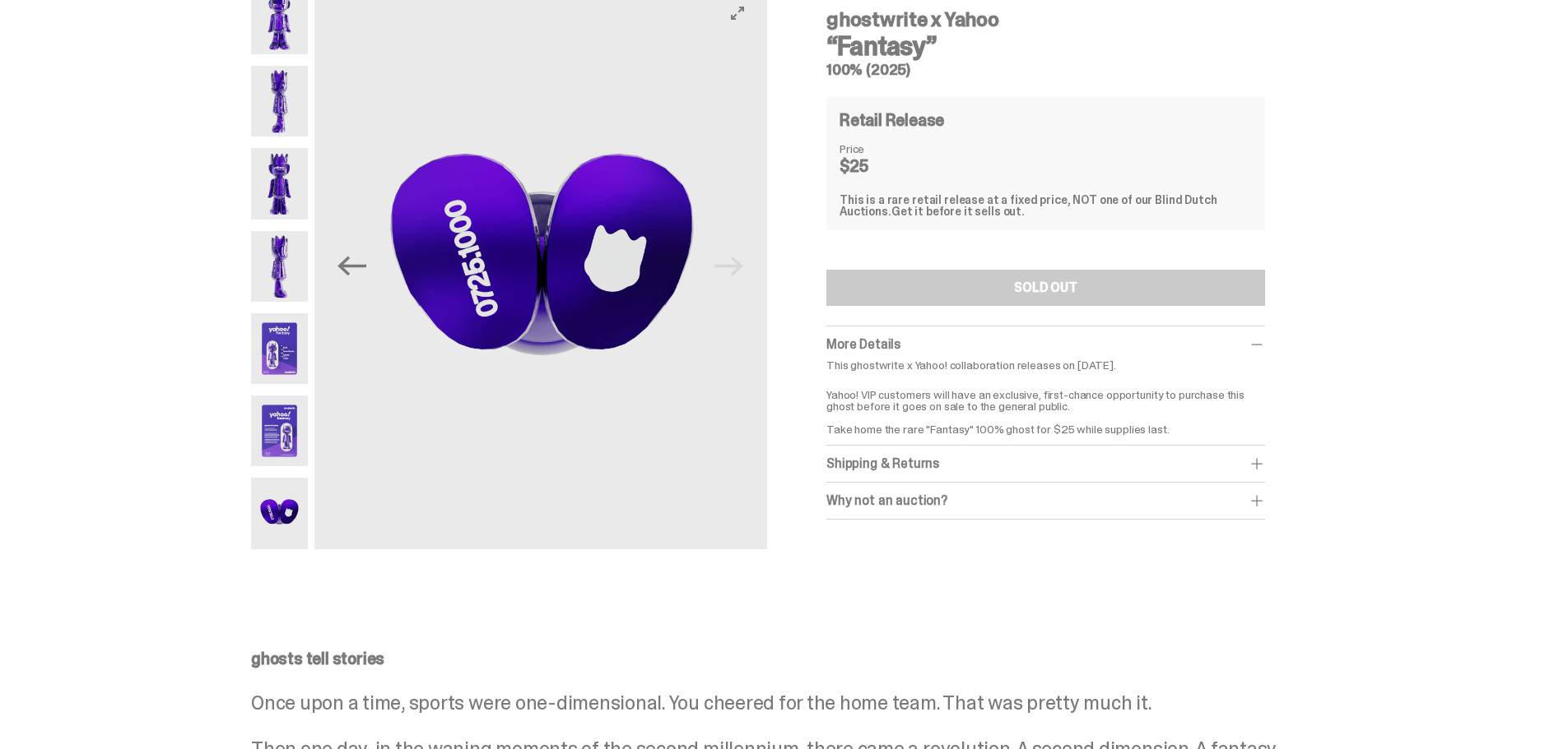
click at [744, 268] on img at bounding box center [543, 266] width 453 height 566
